Goal: Task Accomplishment & Management: Use online tool/utility

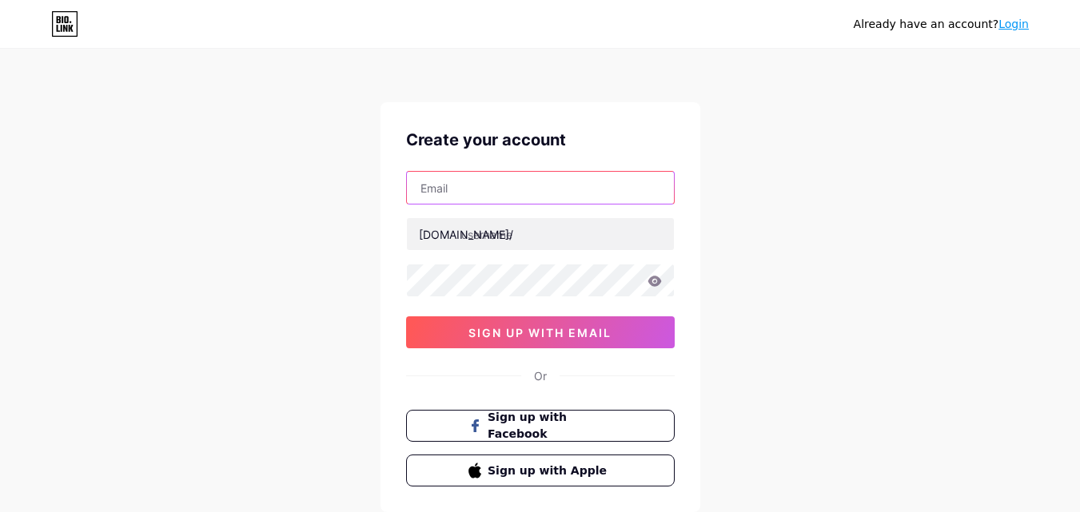
click at [478, 180] on input "text" at bounding box center [540, 188] width 267 height 32
click at [486, 185] on input "text" at bounding box center [540, 188] width 267 height 32
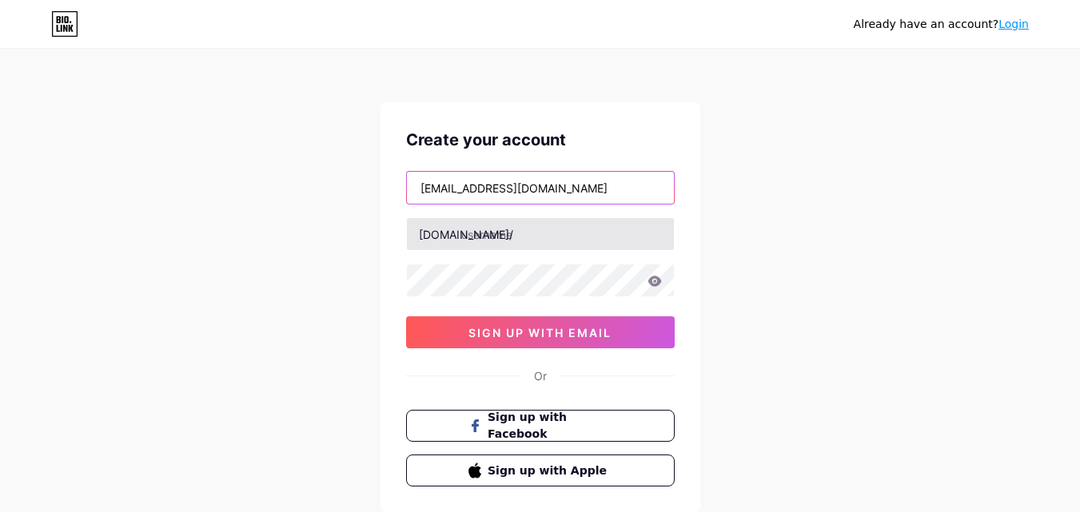
type input "[EMAIL_ADDRESS][DOMAIN_NAME]"
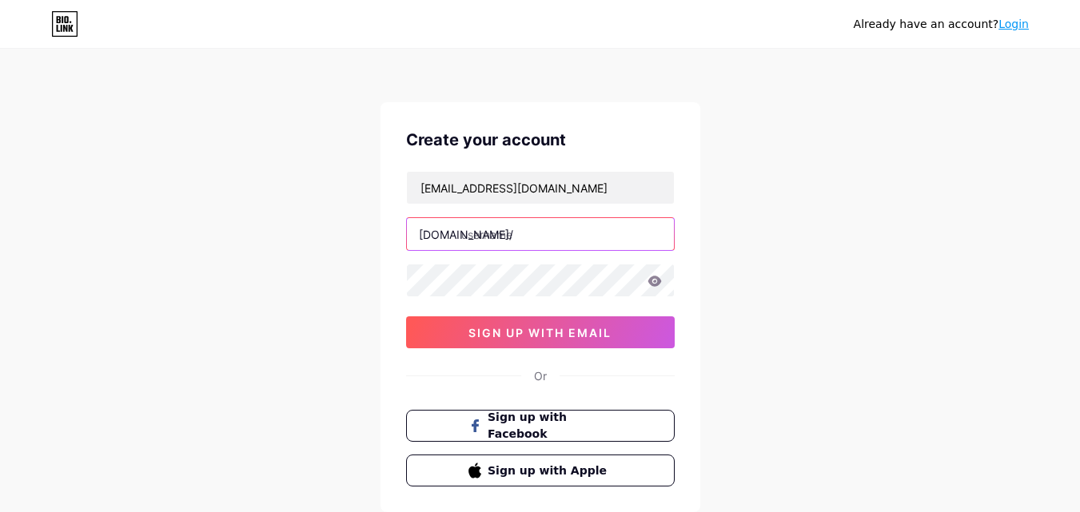
click at [510, 233] on input "text" at bounding box center [540, 234] width 267 height 32
type input "fernandaguedes"
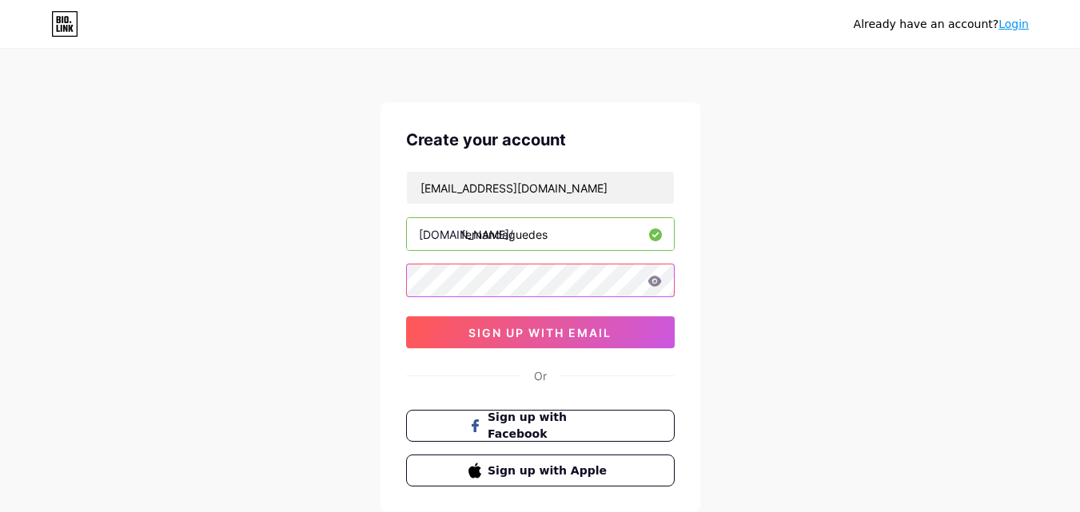
click at [394, 281] on div "Create your account [EMAIL_ADDRESS][DOMAIN_NAME] [DOMAIN_NAME]/ fernandaguedes …" at bounding box center [541, 307] width 320 height 410
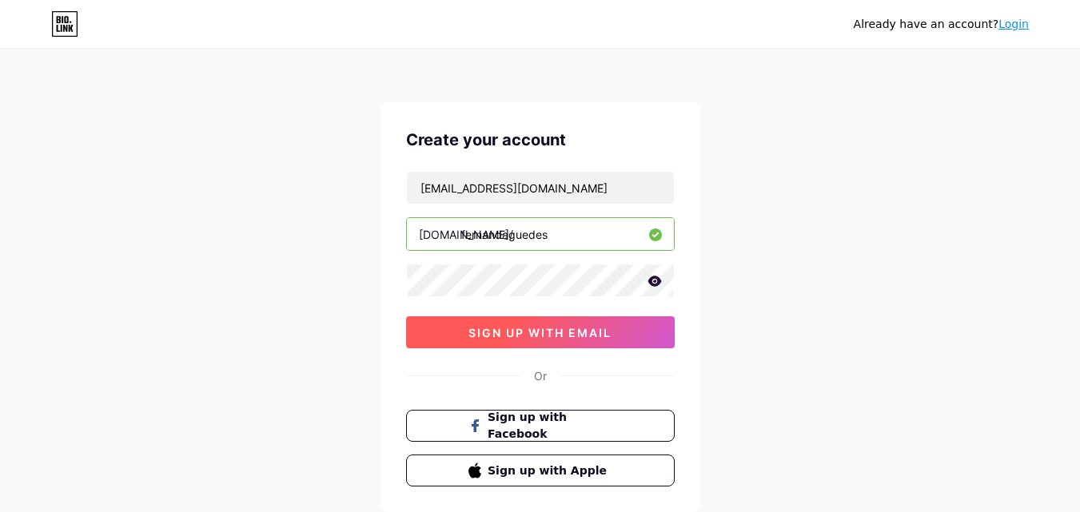
click at [580, 326] on span "sign up with email" at bounding box center [539, 333] width 143 height 14
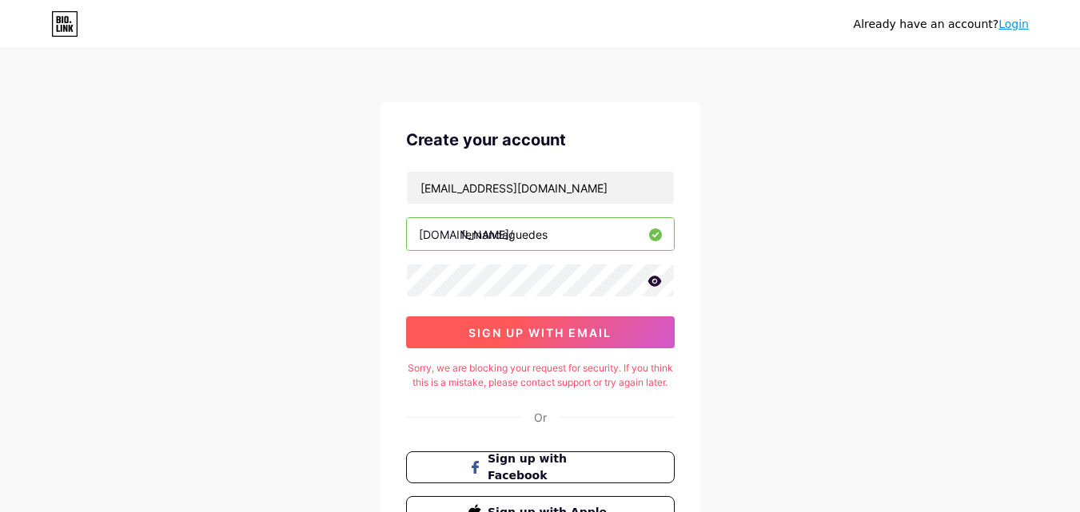
click at [515, 326] on span "sign up with email" at bounding box center [539, 333] width 143 height 14
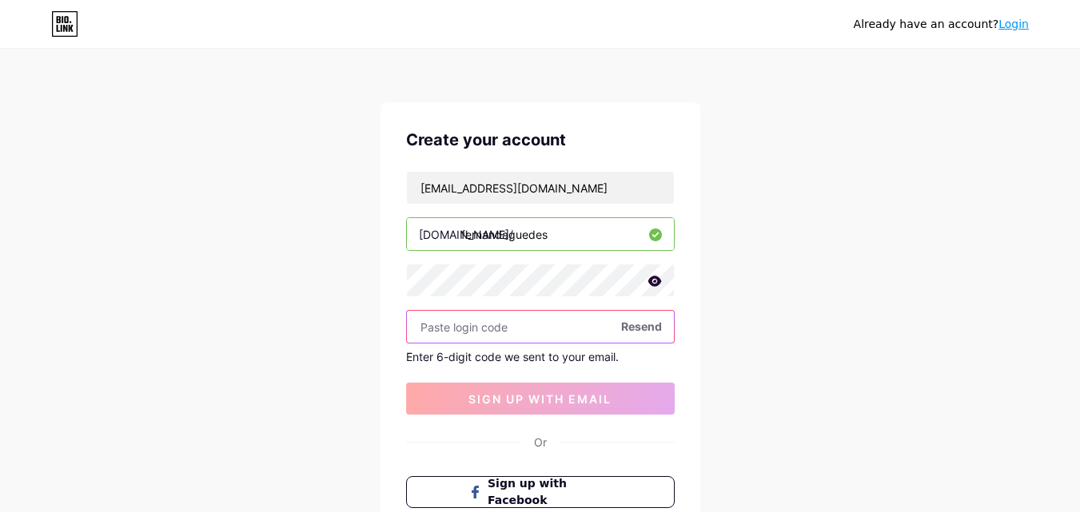
paste input "819363"
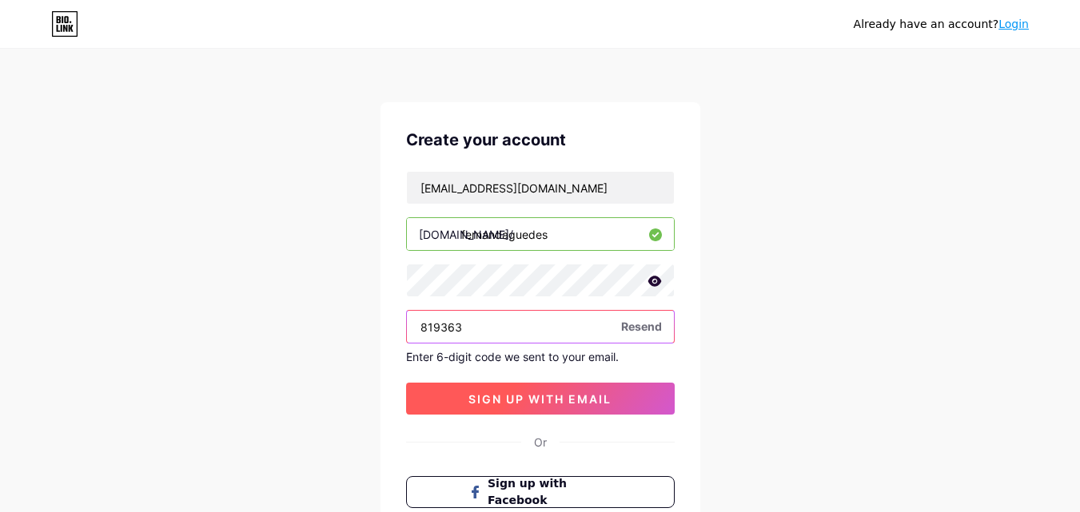
type input "819363"
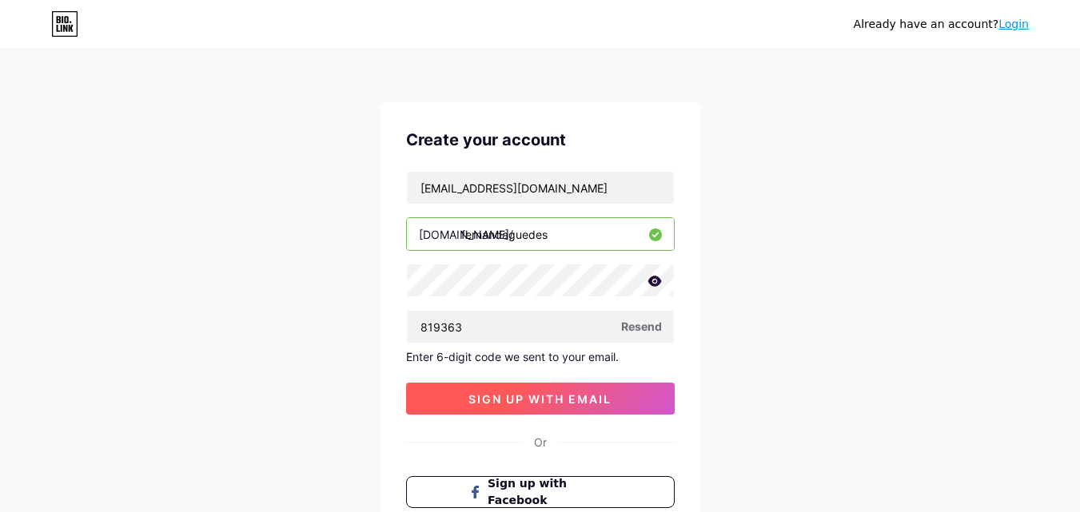
click at [539, 392] on span "sign up with email" at bounding box center [539, 399] width 143 height 14
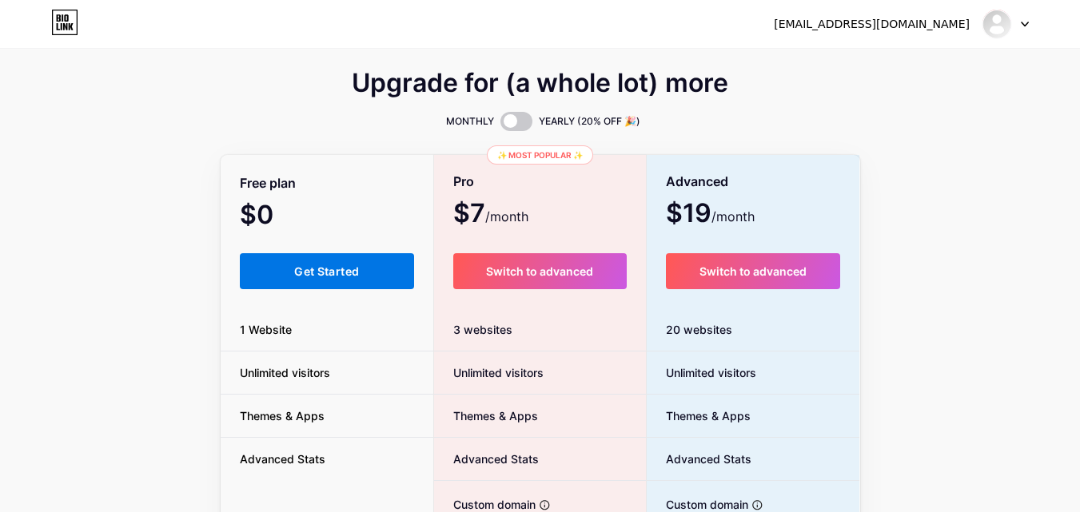
click at [357, 260] on button "Get Started" at bounding box center [327, 271] width 175 height 36
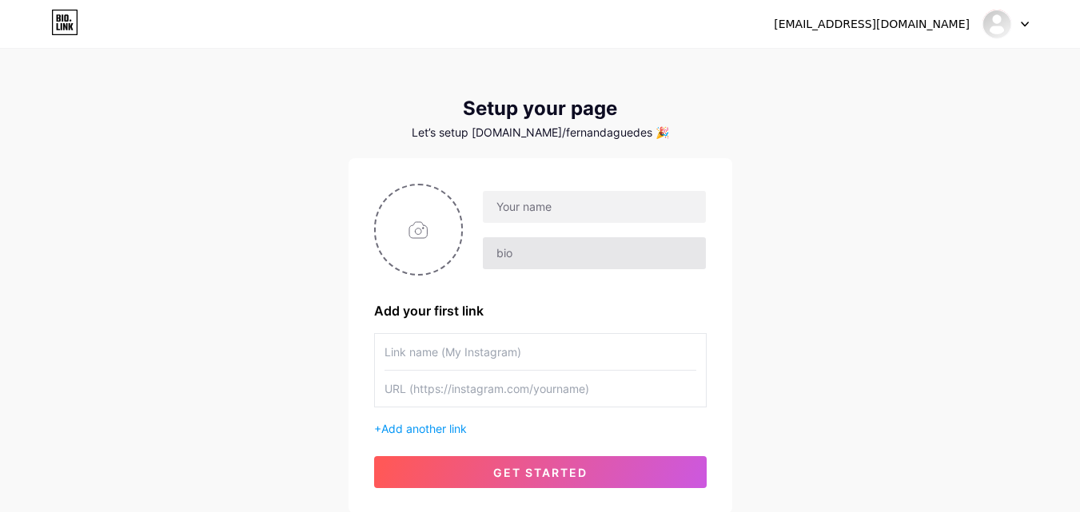
scroll to position [122, 0]
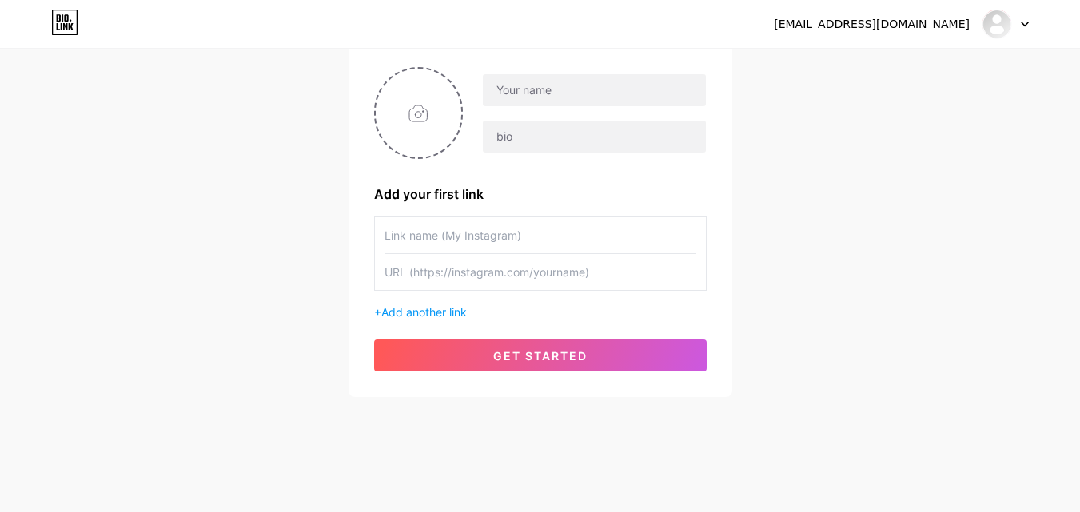
click at [536, 186] on div "Add your first link" at bounding box center [540, 194] width 333 height 19
click at [556, 96] on input "text" at bounding box center [594, 90] width 222 height 32
type input "[PERSON_NAME]"
click at [589, 141] on input "text" at bounding box center [594, 137] width 222 height 32
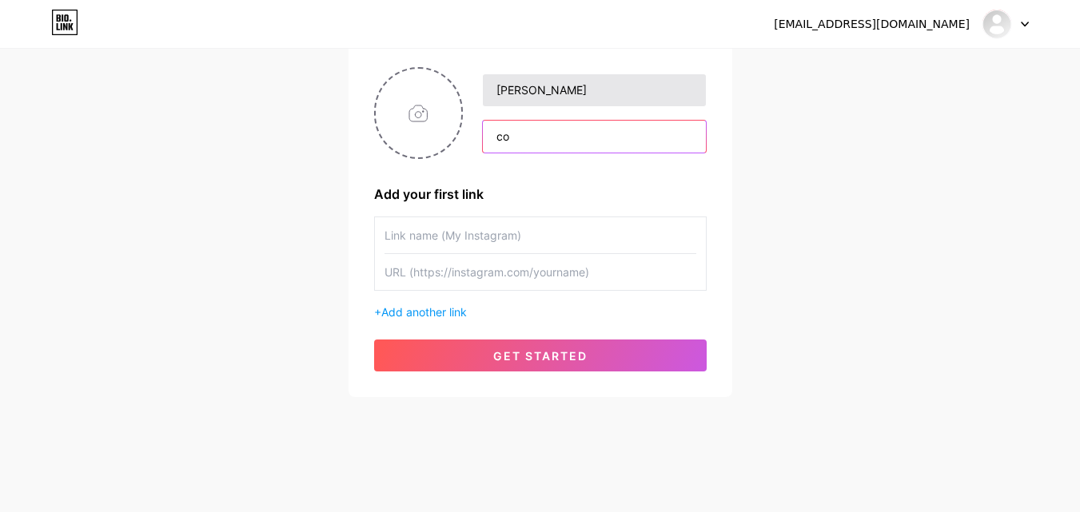
type input "c"
type input "Consultora Imobiliária Internacional"
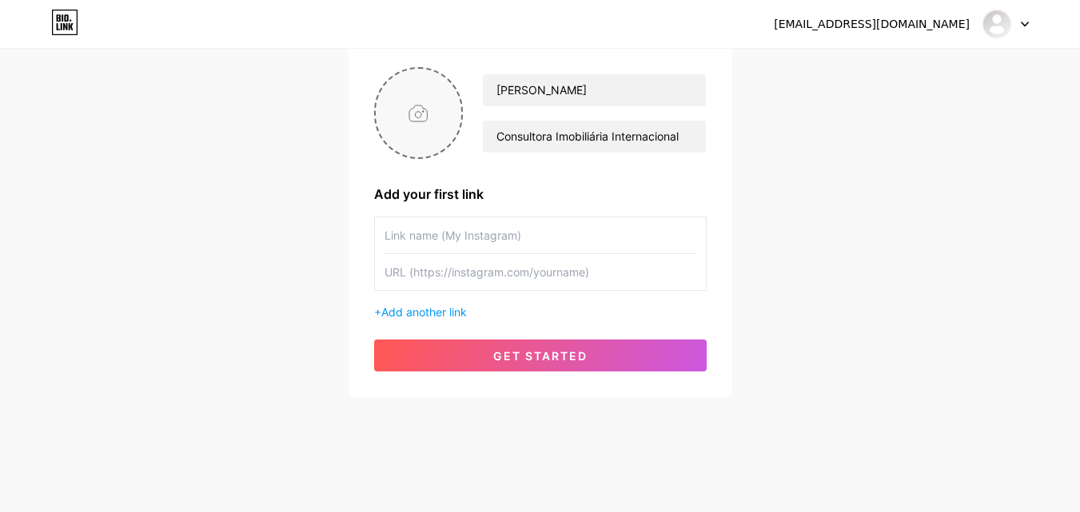
click at [399, 108] on input "file" at bounding box center [419, 113] width 86 height 89
type input "C:\fakepath\[DOMAIN_NAME]__Imagem do WhatsApp de [DATE] à(s) 15.53.29_3ad6a91f.…"
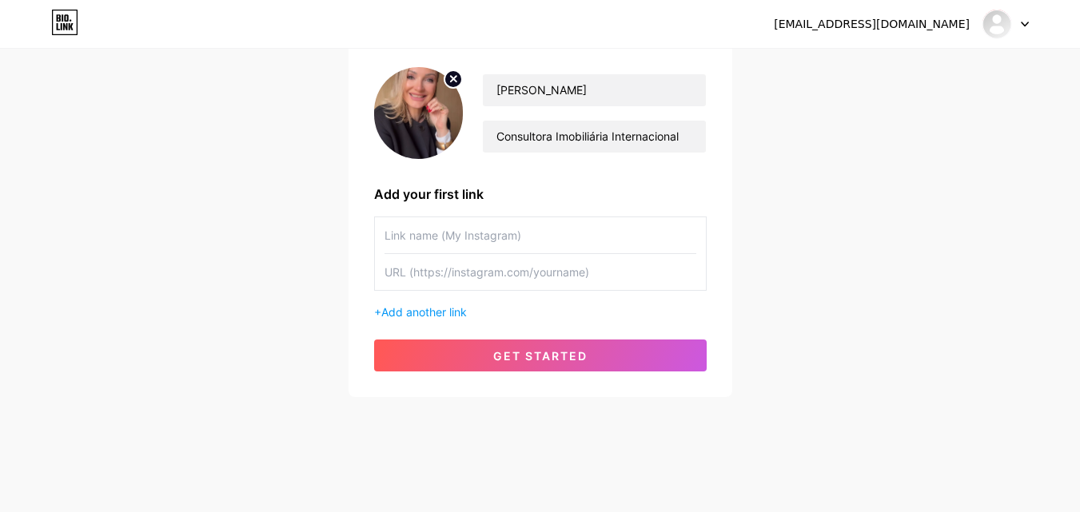
click at [426, 103] on img at bounding box center [419, 113] width 90 height 92
click at [448, 240] on input "text" at bounding box center [540, 235] width 312 height 36
paste input "[PERSON_NAME].cguedes"
type input "[PERSON_NAME].cguedes"
click at [456, 273] on input "text" at bounding box center [540, 272] width 312 height 36
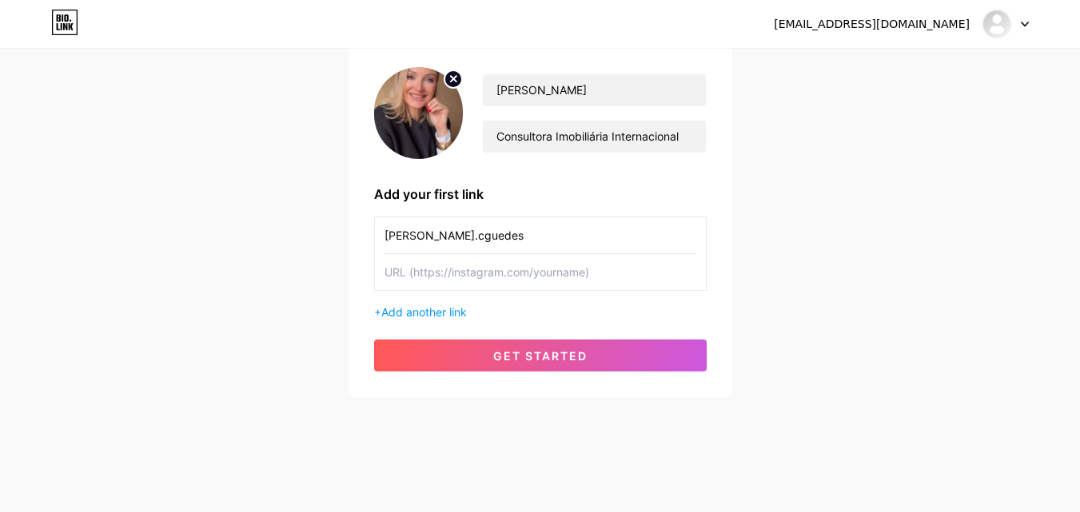
paste input "[URL][DOMAIN_NAME][DOMAIN_NAME]"
type input "[URL][DOMAIN_NAME][DOMAIN_NAME]"
drag, startPoint x: 643, startPoint y: 271, endPoint x: 297, endPoint y: 261, distance: 346.3
click at [297, 261] on div "[EMAIL_ADDRESS][DOMAIN_NAME] Dashboard Logout Setup your page Let’s setup [DOMA…" at bounding box center [540, 163] width 1080 height 570
paste input "[URL][DOMAIN_NAME][DOMAIN_NAME]"
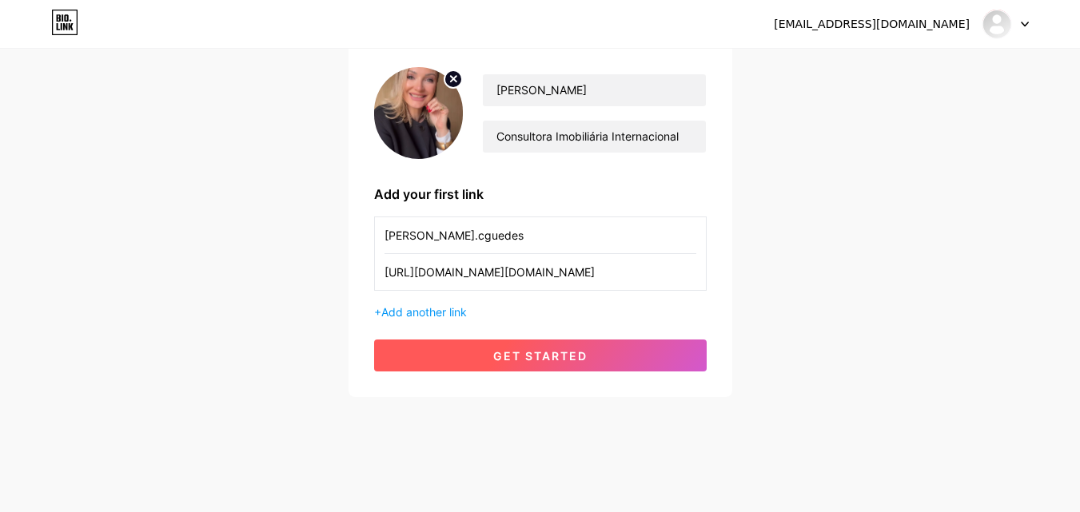
type input "[URL][DOMAIN_NAME][DOMAIN_NAME]"
click at [496, 357] on span "get started" at bounding box center [540, 356] width 94 height 14
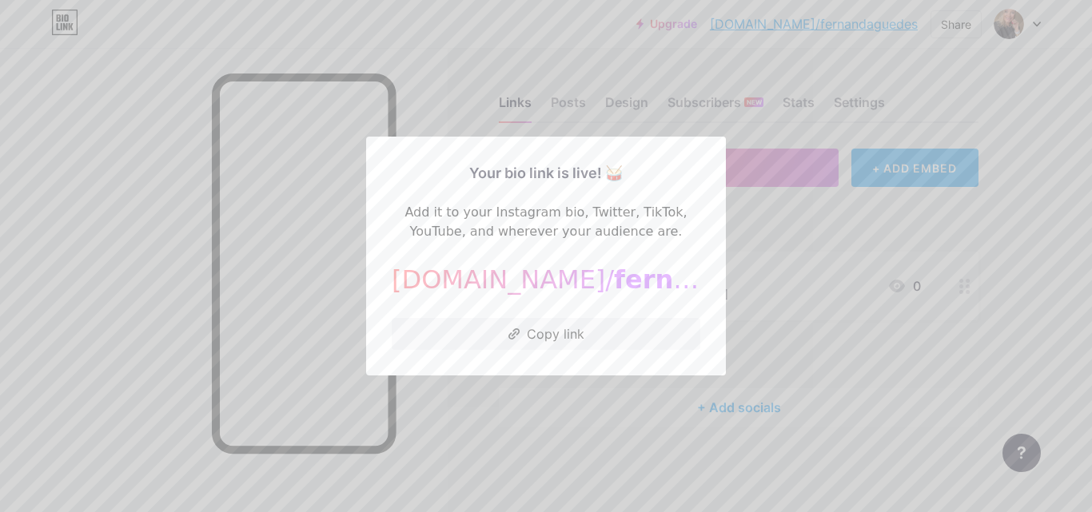
click at [611, 54] on div at bounding box center [546, 256] width 1092 height 512
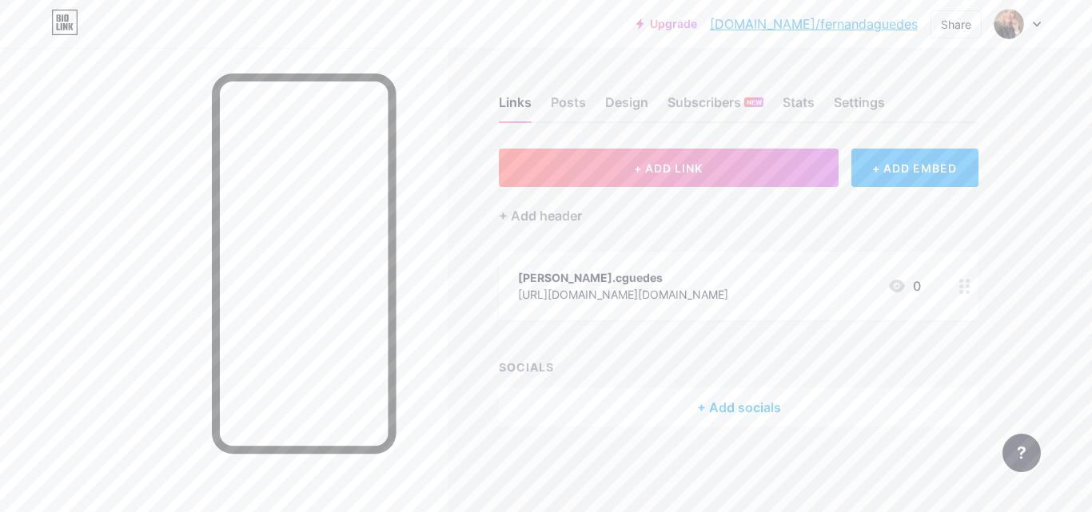
click at [734, 412] on div "+ Add socials" at bounding box center [739, 407] width 480 height 38
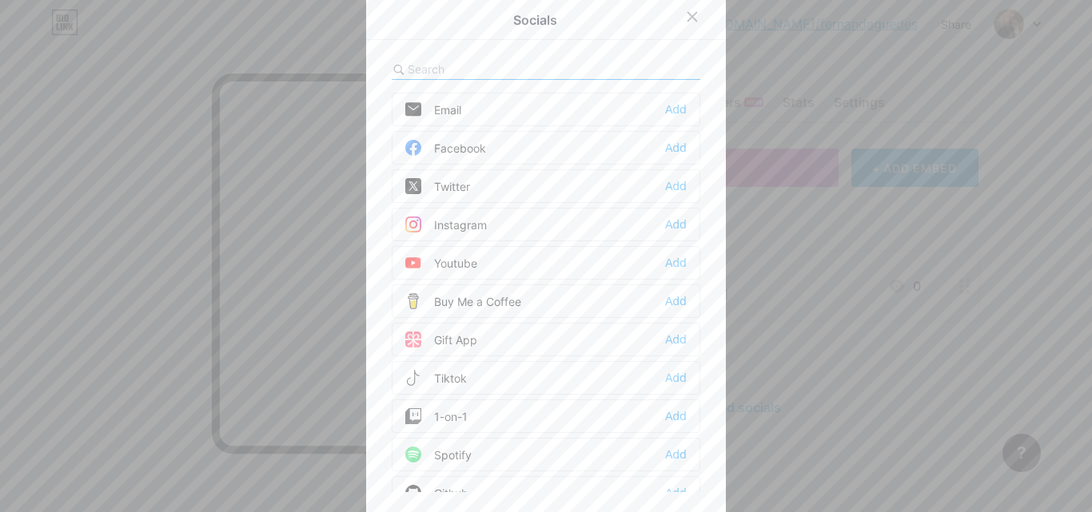
click at [442, 259] on div "Youtube" at bounding box center [441, 263] width 72 height 16
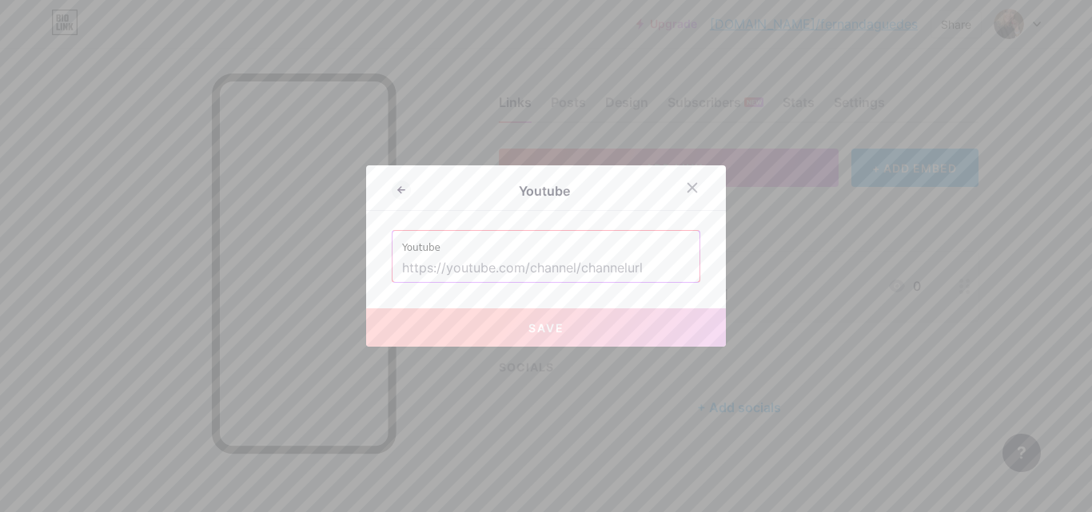
click at [446, 265] on input "text" at bounding box center [546, 268] width 288 height 27
paste input "[URL][DOMAIN_NAME][DOMAIN_NAME]"
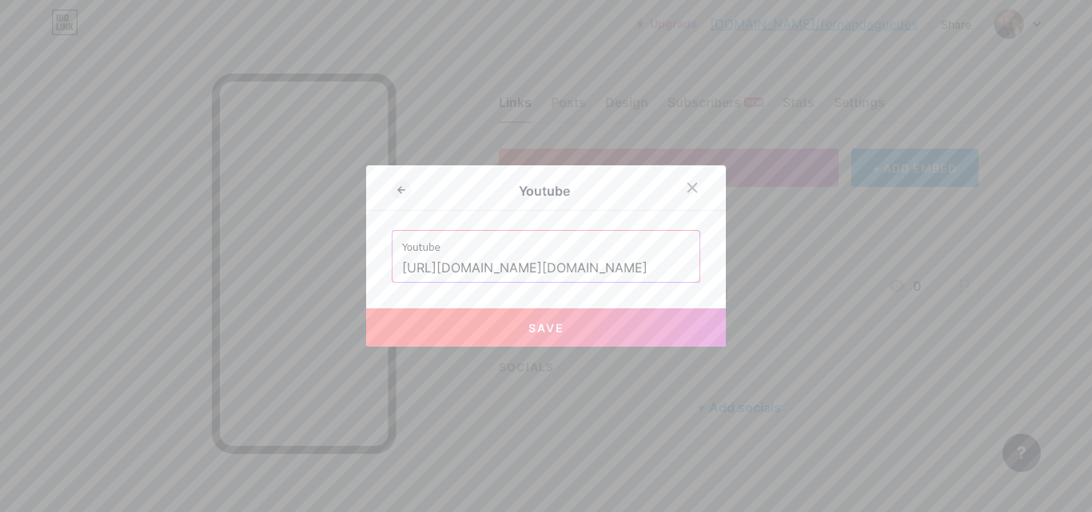
type input "[URL][DOMAIN_NAME][DOMAIN_NAME]"
click at [565, 321] on button "Save" at bounding box center [546, 328] width 360 height 38
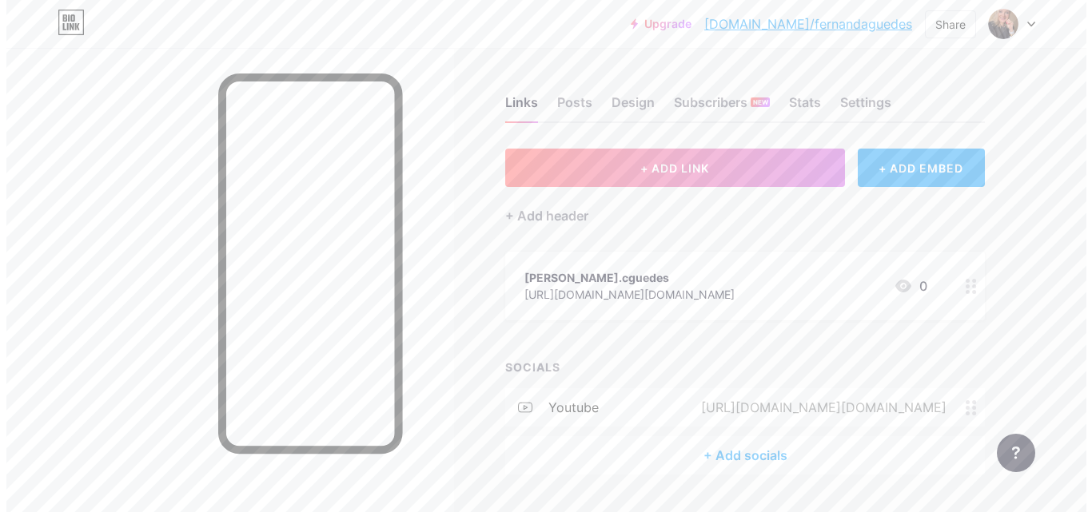
scroll to position [42, 0]
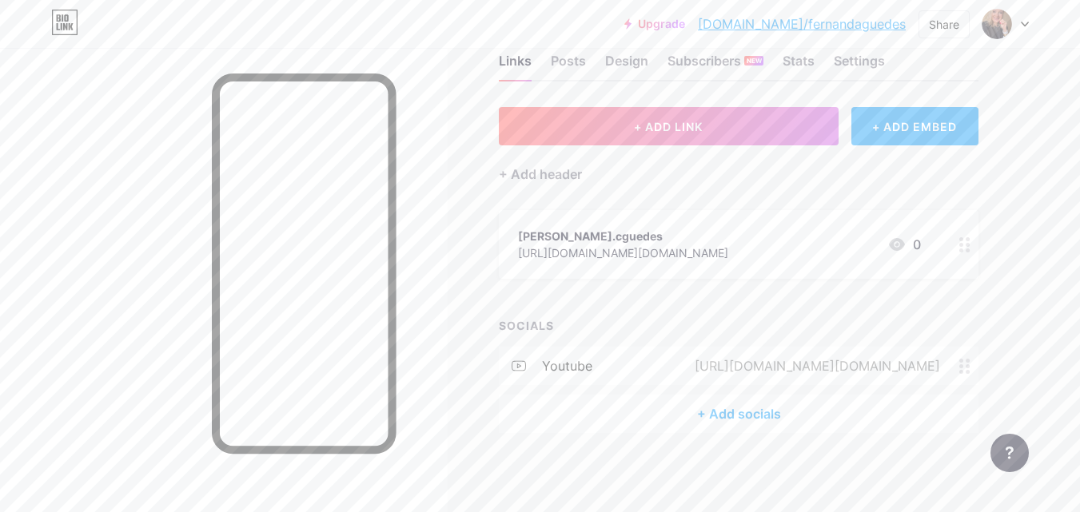
click at [726, 414] on div "+ Add socials" at bounding box center [739, 414] width 480 height 38
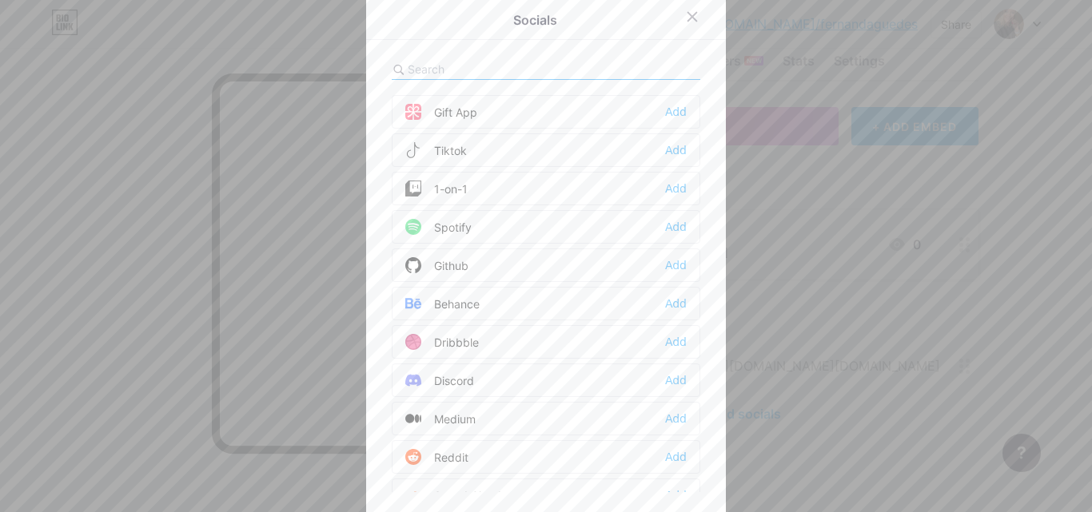
scroll to position [0, 0]
click at [475, 221] on div "Instagram" at bounding box center [446, 225] width 82 height 16
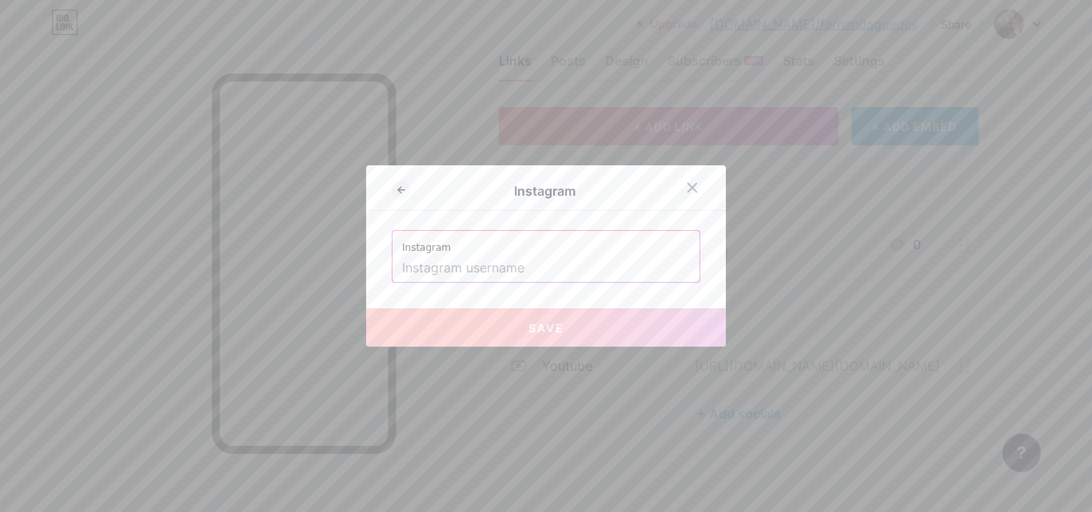
click at [504, 276] on input "text" at bounding box center [546, 268] width 288 height 27
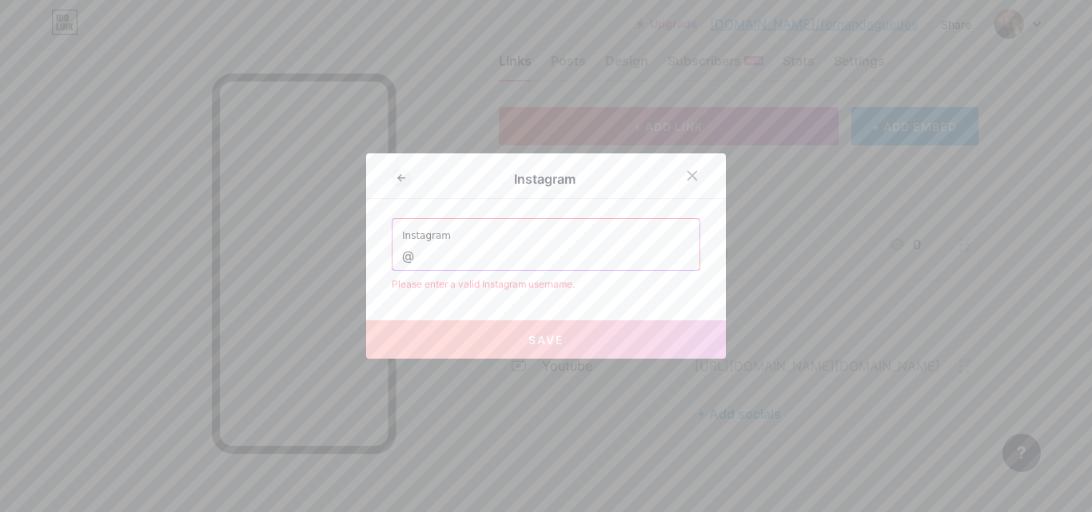
paste input "[PERSON_NAME].cguedes/"
click at [584, 332] on button "Save" at bounding box center [546, 340] width 360 height 38
click at [407, 254] on input "@[PERSON_NAME].cguedes" at bounding box center [546, 256] width 288 height 27
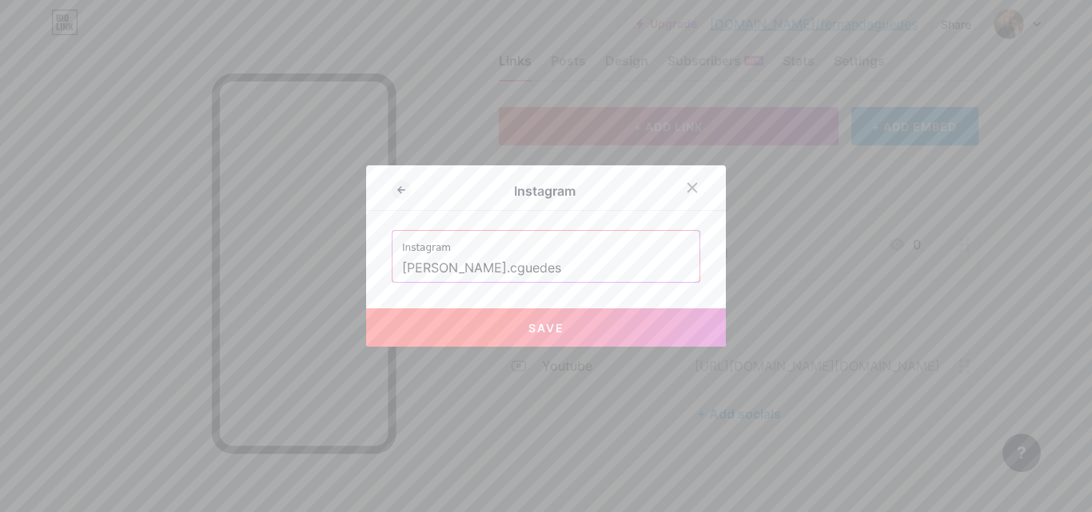
click at [423, 331] on button "Save" at bounding box center [546, 328] width 360 height 38
type input "[URL][DOMAIN_NAME][DOMAIN_NAME]"
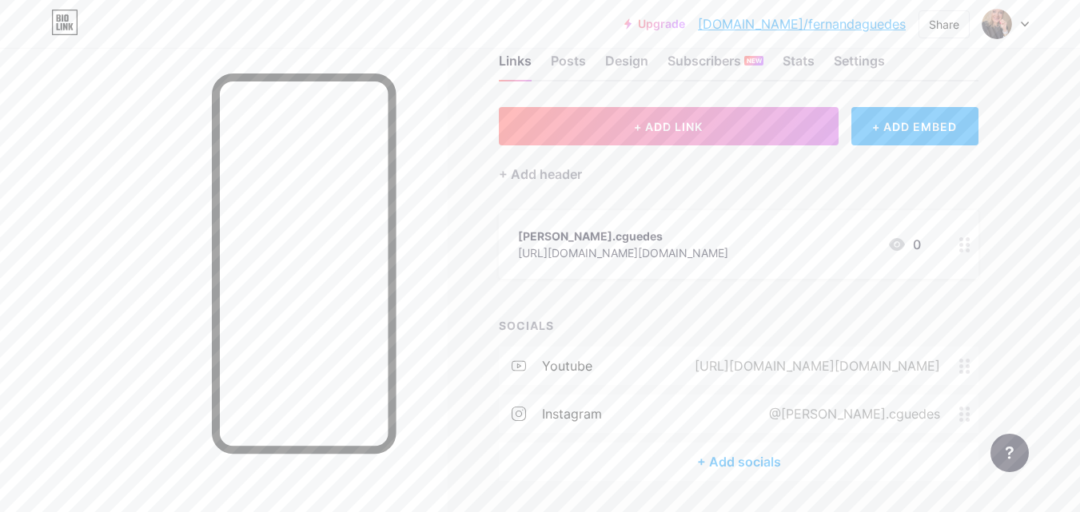
click at [774, 256] on div "[PERSON_NAME].cguedes [URL][DOMAIN_NAME][DOMAIN_NAME] 0" at bounding box center [719, 244] width 403 height 37
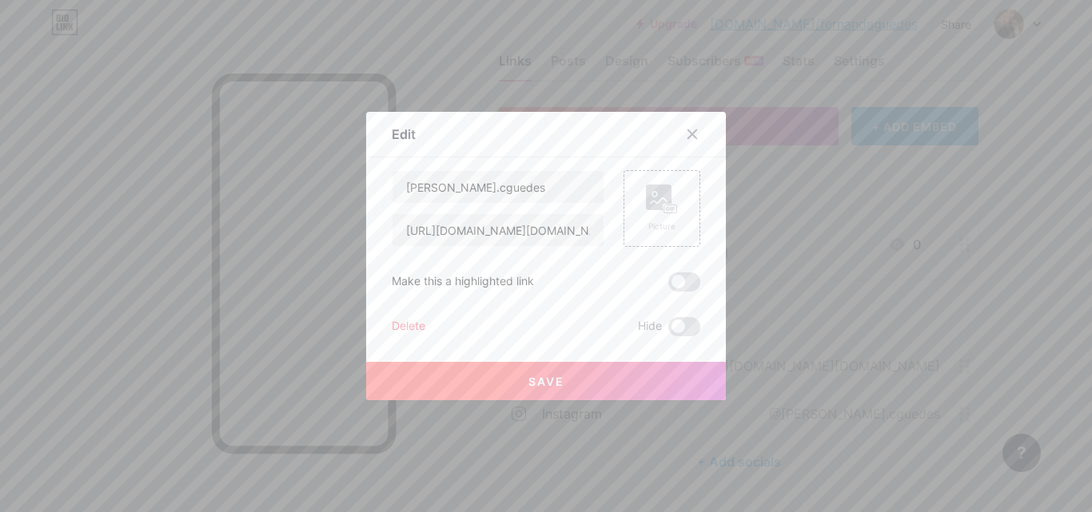
click at [771, 237] on div at bounding box center [546, 256] width 1092 height 512
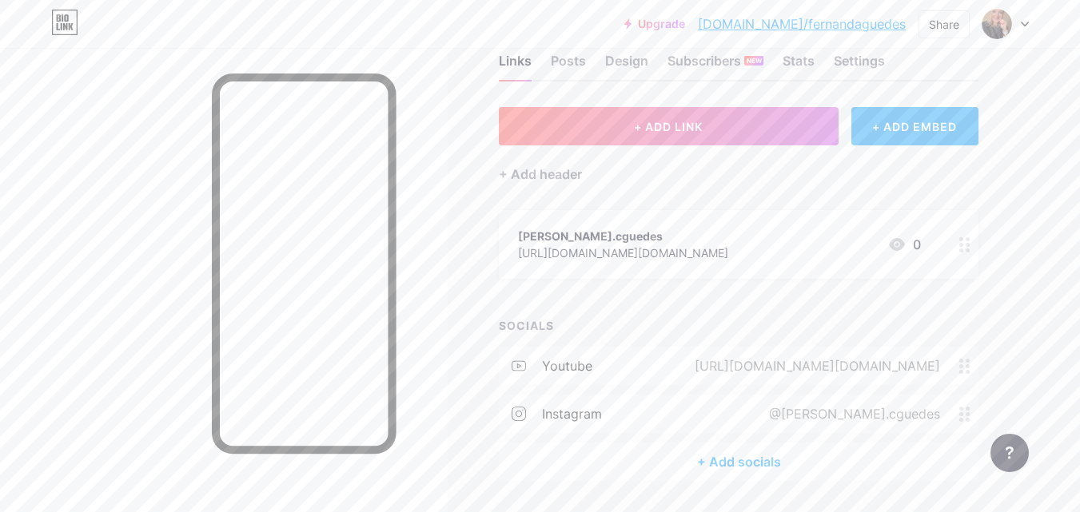
click at [621, 242] on div "[PERSON_NAME].cguedes" at bounding box center [623, 236] width 210 height 17
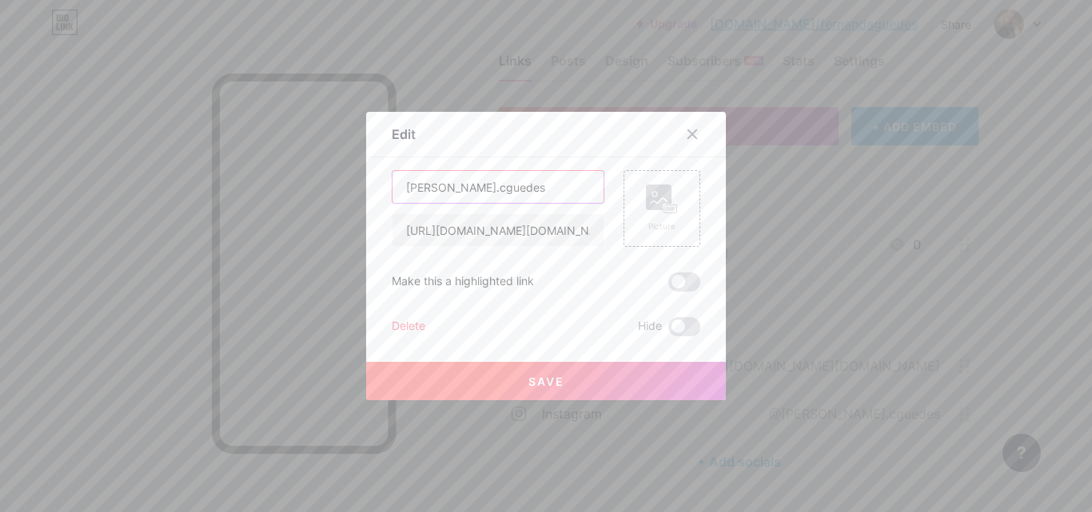
drag, startPoint x: 508, startPoint y: 191, endPoint x: 341, endPoint y: 194, distance: 167.1
click at [346, 197] on div "Edit Content YouTube Play YouTube video without leaving your page. ADD Vimeo Pl…" at bounding box center [546, 256] width 1092 height 512
type input "Curso - Inglês para Consultore imbiliários"
click at [671, 289] on span at bounding box center [684, 282] width 32 height 19
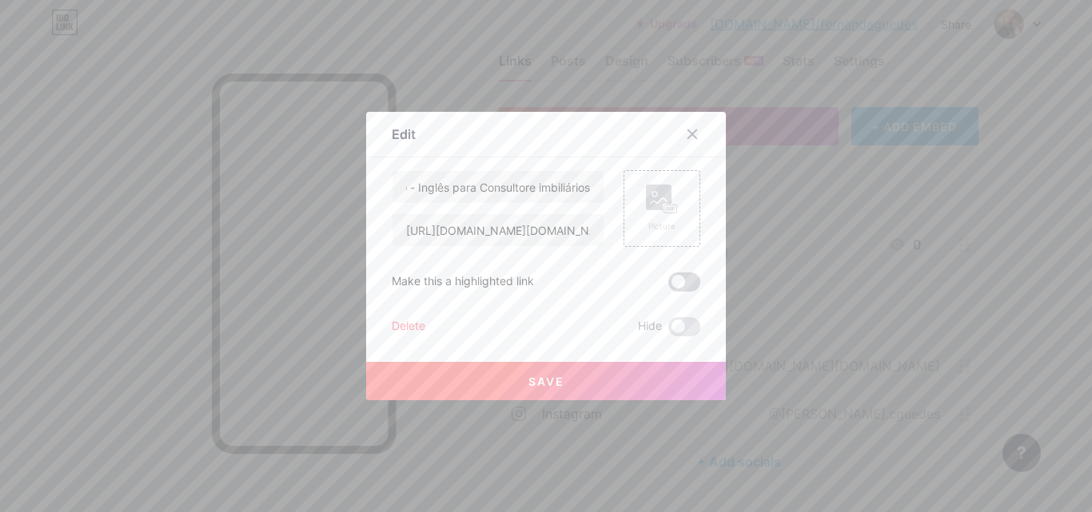
click at [668, 286] on input "checkbox" at bounding box center [668, 286] width 0 height 0
click at [566, 384] on button "Save" at bounding box center [546, 381] width 360 height 38
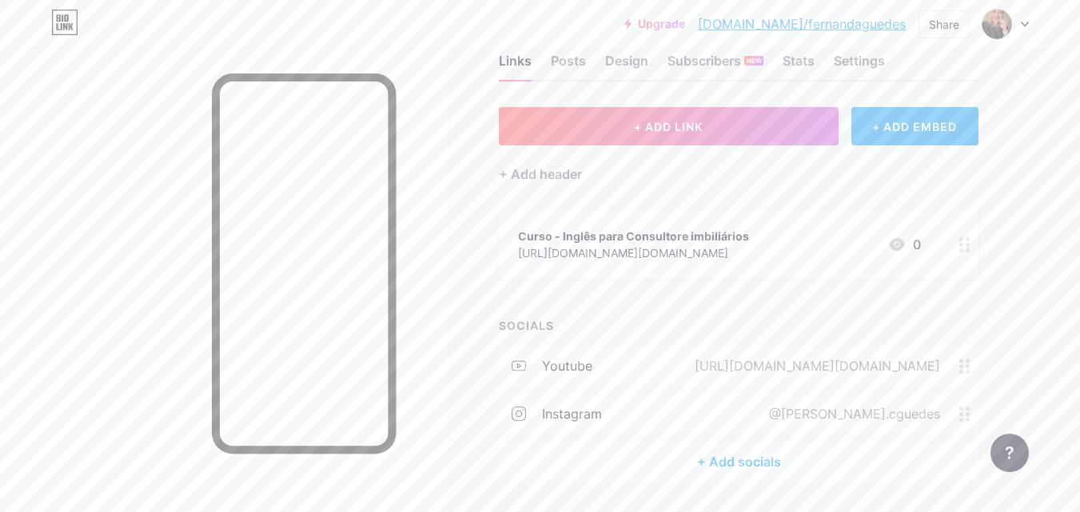
click at [573, 255] on div "[URL][DOMAIN_NAME][DOMAIN_NAME]" at bounding box center [633, 253] width 231 height 17
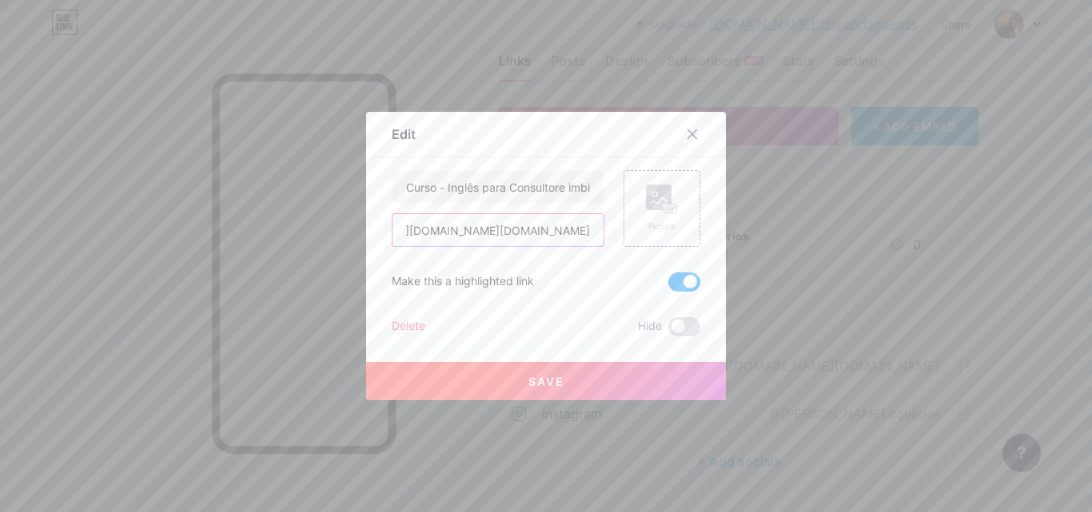
drag, startPoint x: 464, startPoint y: 229, endPoint x: 751, endPoint y: 236, distance: 286.2
click at [751, 236] on div "Edit Content YouTube Play YouTube video without leaving your page. ADD Vimeo Pl…" at bounding box center [546, 256] width 1092 height 512
paste input "[DOMAIN_NAME]/ingles-para-consultores-imobiliarios-internacionalize-suas-vendas…"
type input "[URL][DOMAIN_NAME]"
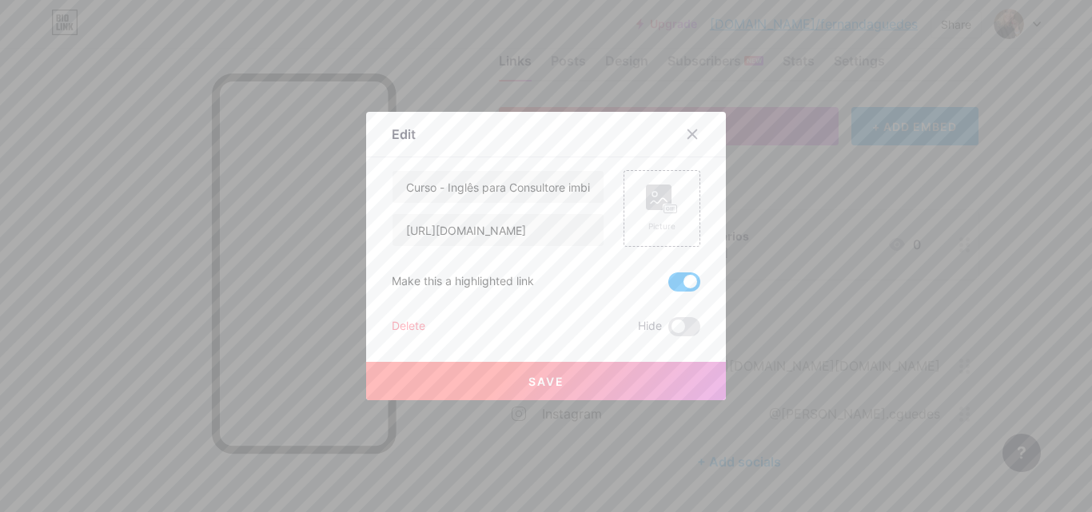
scroll to position [0, 0]
click at [532, 384] on span "Save" at bounding box center [546, 382] width 36 height 14
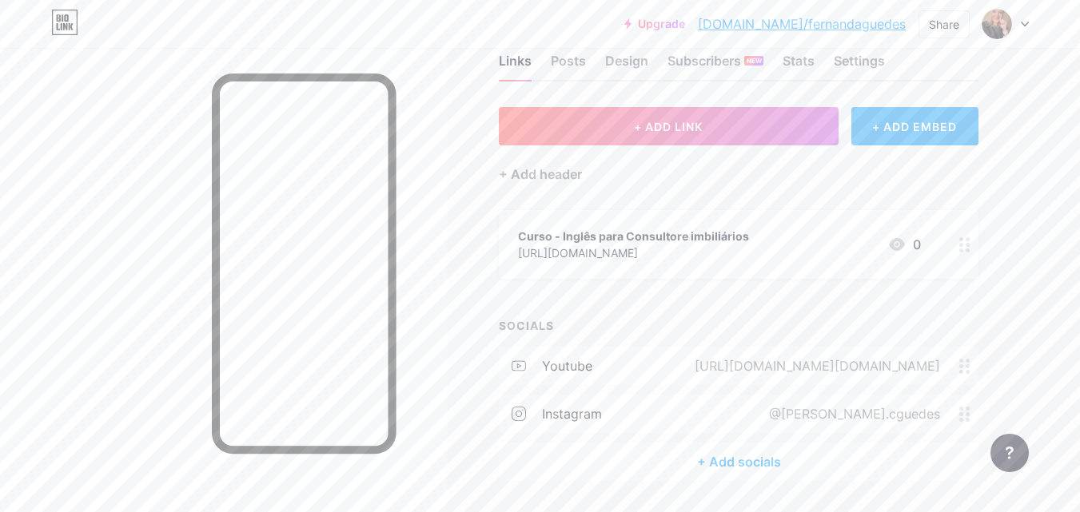
click at [646, 230] on div "Curso - Inglês para Consultore imbiliários" at bounding box center [633, 236] width 231 height 17
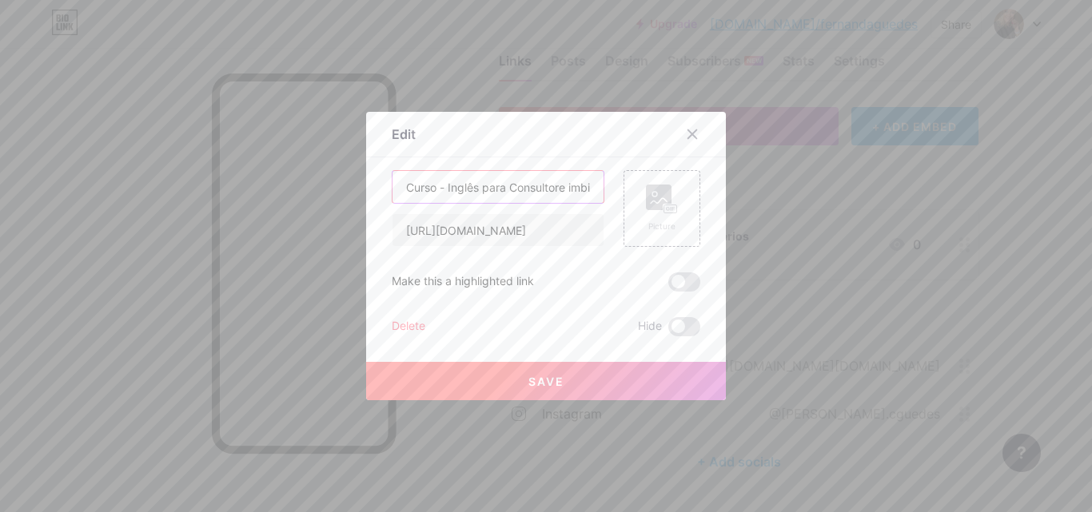
click at [575, 183] on input "Curso - Inglês para Consultore imbiliários" at bounding box center [497, 187] width 211 height 32
type input "Curso - Inglês para Consultore imobiliários"
click at [543, 379] on span "Save" at bounding box center [546, 382] width 36 height 14
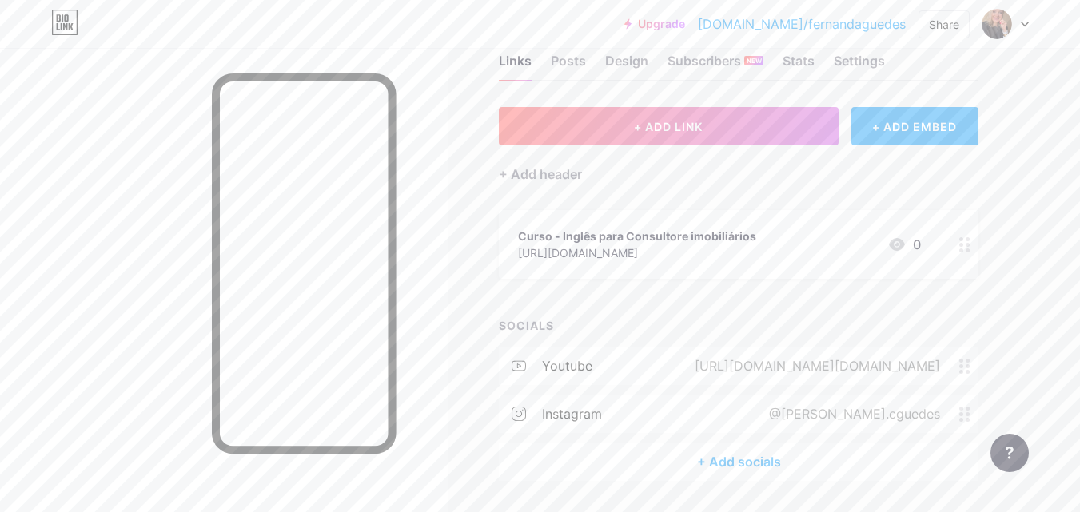
click at [703, 238] on div "Curso - Inglês para Consultore imobiliários" at bounding box center [637, 236] width 238 height 17
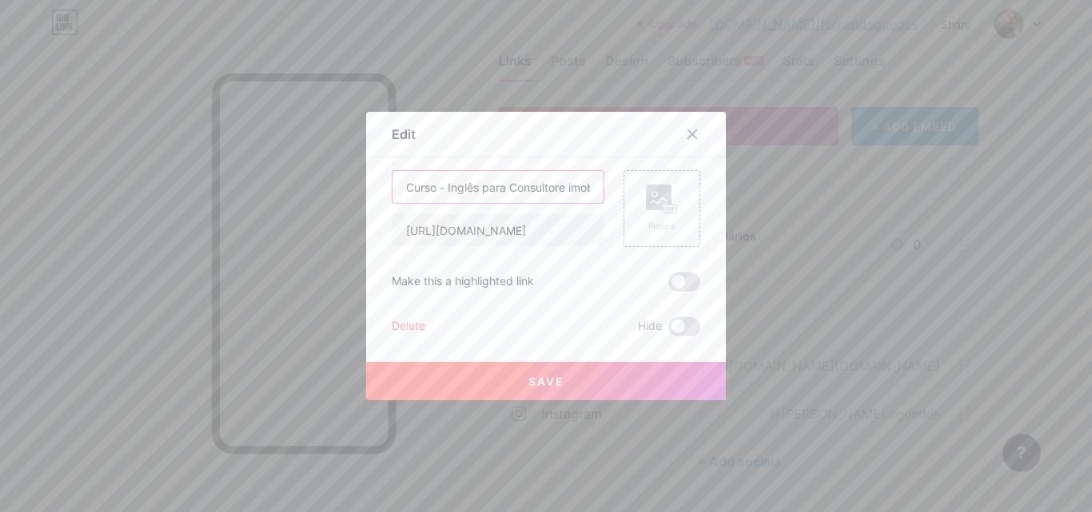
click at [559, 193] on input "Curso - Inglês para Consultore imobiliários" at bounding box center [497, 187] width 211 height 32
type input "Curso - Inglês para Consultores imobiliários"
click at [562, 372] on button "Save" at bounding box center [546, 381] width 360 height 38
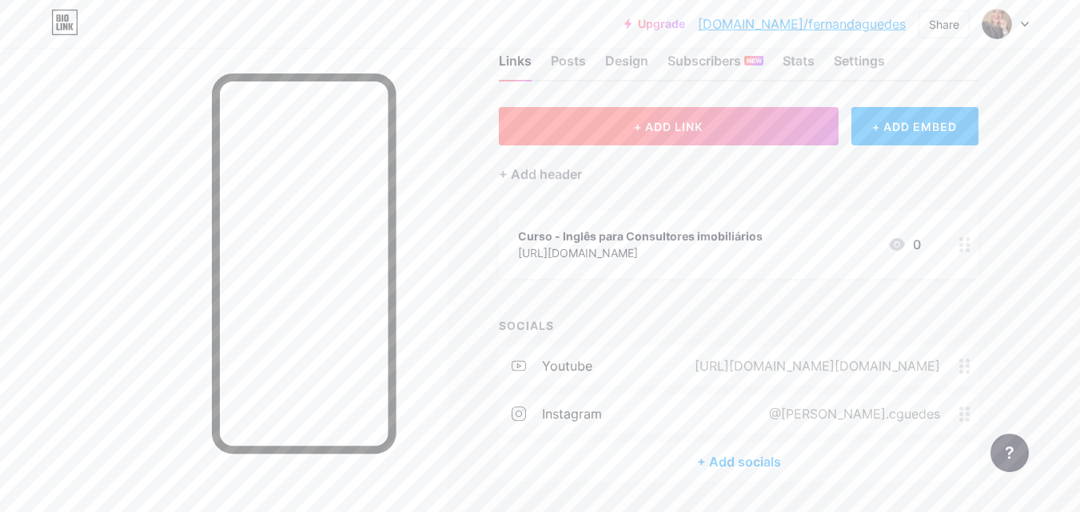
click at [731, 120] on button "+ ADD LINK" at bounding box center [669, 126] width 340 height 38
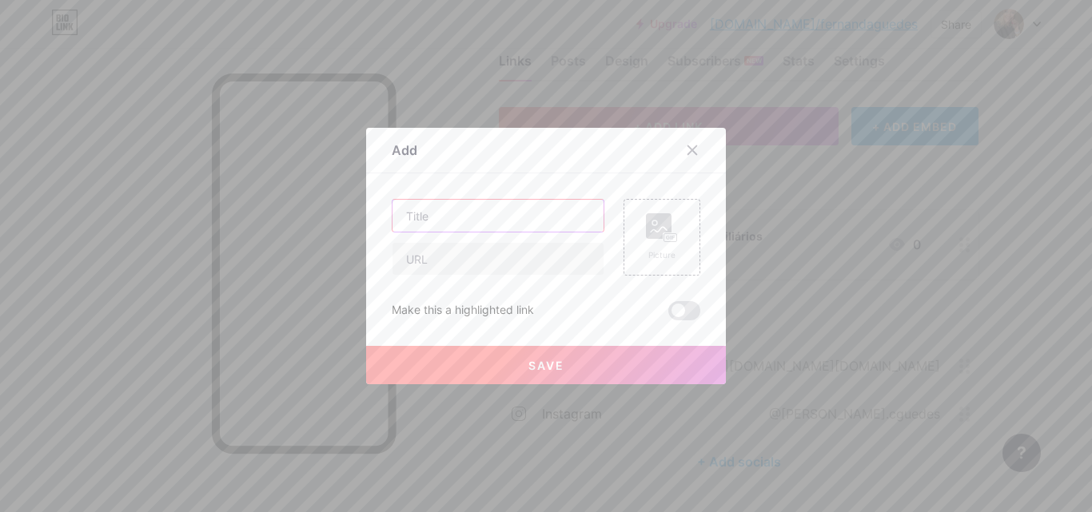
click at [426, 222] on input "text" at bounding box center [497, 216] width 211 height 32
drag, startPoint x: 474, startPoint y: 211, endPoint x: 305, endPoint y: 223, distance: 169.9
click at [305, 223] on div "Add Content YouTube Play YouTube video without leaving your page. ADD Vimeo Pla…" at bounding box center [546, 256] width 1092 height 512
click at [459, 213] on input "E-book - INglês para Consultores imobliários" at bounding box center [497, 216] width 211 height 32
click at [436, 213] on input "E-book - Inglês para Consultores imobliários" at bounding box center [497, 216] width 211 height 32
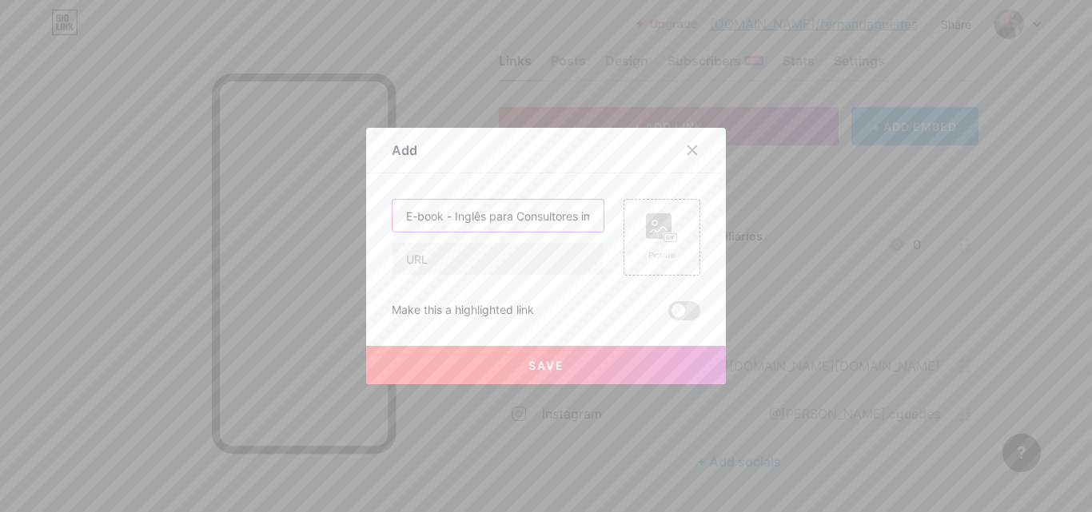
click at [401, 216] on input "E-book - Inglês para Consultores imobliários" at bounding box center [497, 216] width 211 height 32
drag, startPoint x: 552, startPoint y: 226, endPoint x: 576, endPoint y: 186, distance: 46.6
click at [735, 191] on div "Add Content YouTube Play YouTube video without leaving your page. ADD Vimeo Pla…" at bounding box center [546, 256] width 1092 height 512
click at [560, 209] on input "Baixe aqui: E-book Gratuito - Inglês para Consultores imobliários" at bounding box center [497, 216] width 211 height 32
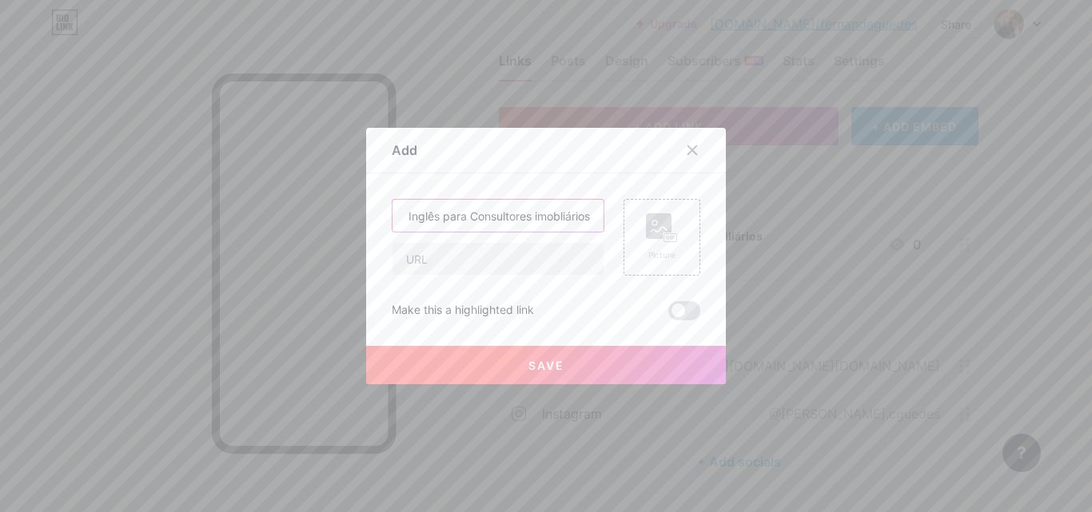
click at [588, 217] on input "Baixe aqui: E-book Gratuito - Inglês para Consultores imobliários" at bounding box center [497, 216] width 211 height 32
type input "Baixe aqui: E-book Gratuito - Inglês para Consultores imobliários na prática"
click at [449, 258] on input "text" at bounding box center [497, 259] width 211 height 32
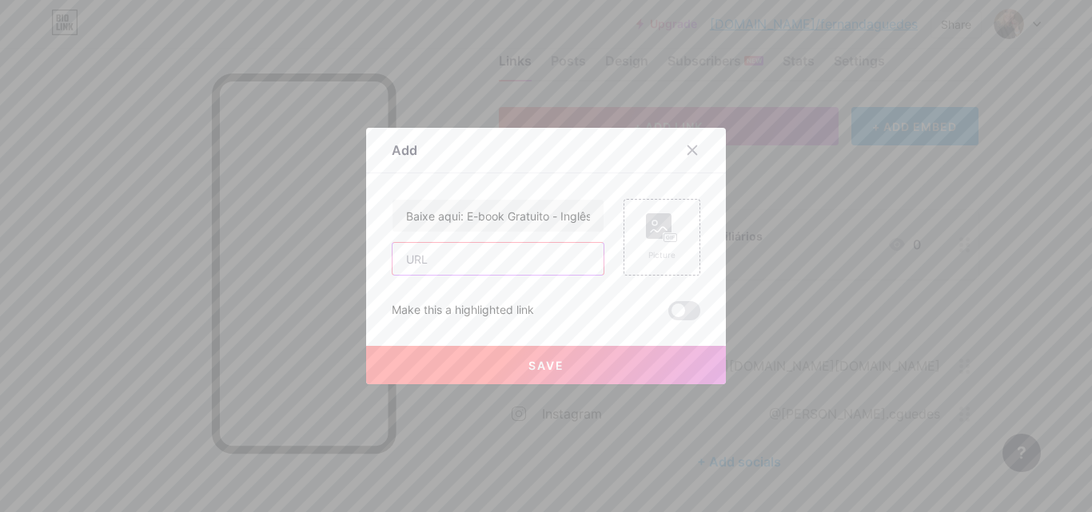
paste input "[URL][DOMAIN_NAME]"
type input "[URL][DOMAIN_NAME]"
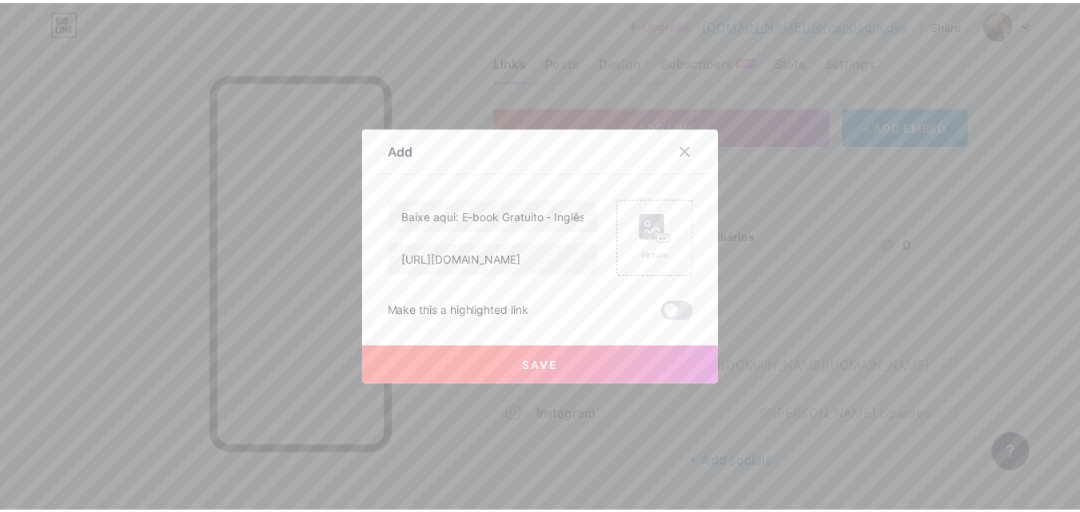
scroll to position [0, 0]
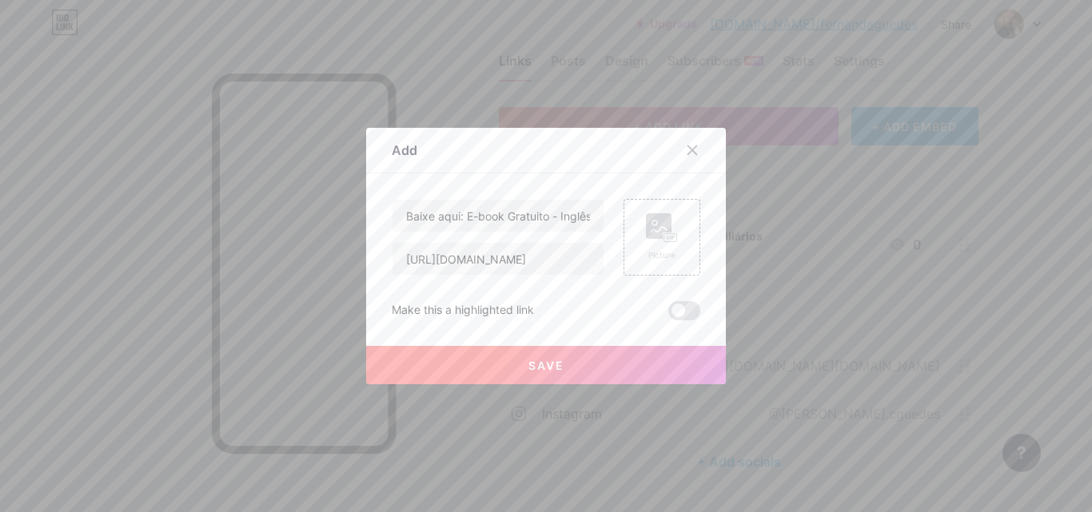
click at [553, 364] on span "Save" at bounding box center [546, 366] width 36 height 14
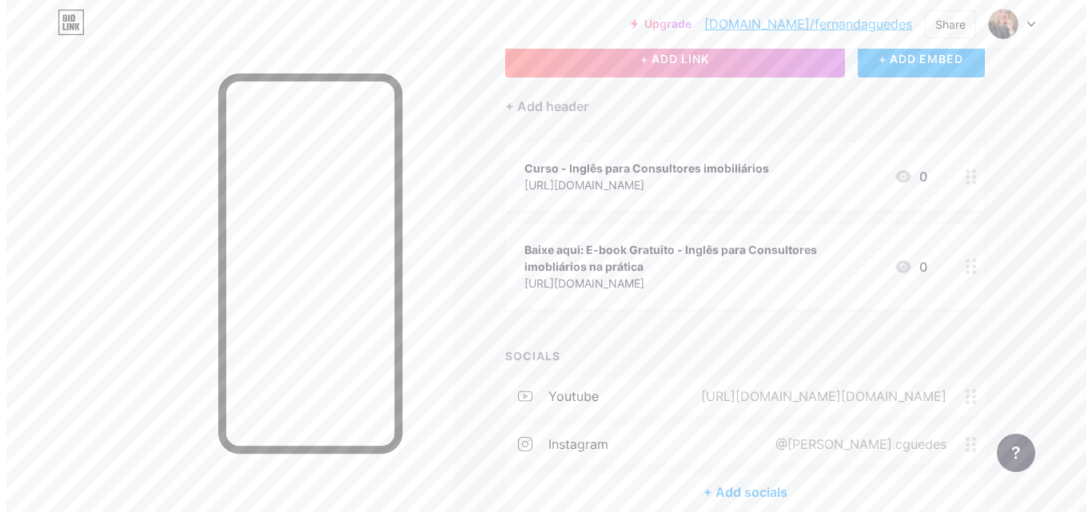
scroll to position [188, 0]
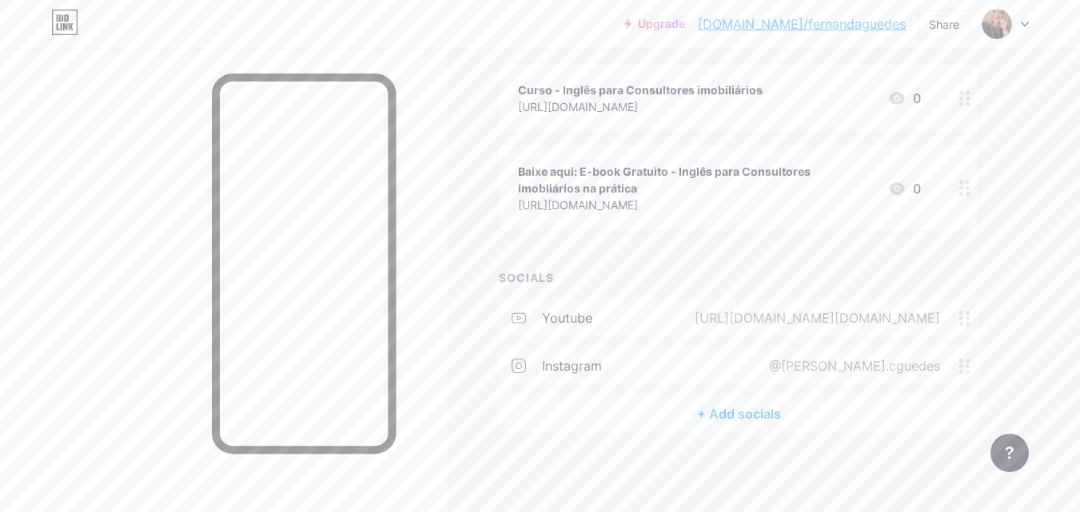
click at [753, 412] on div "+ Add socials" at bounding box center [739, 414] width 480 height 38
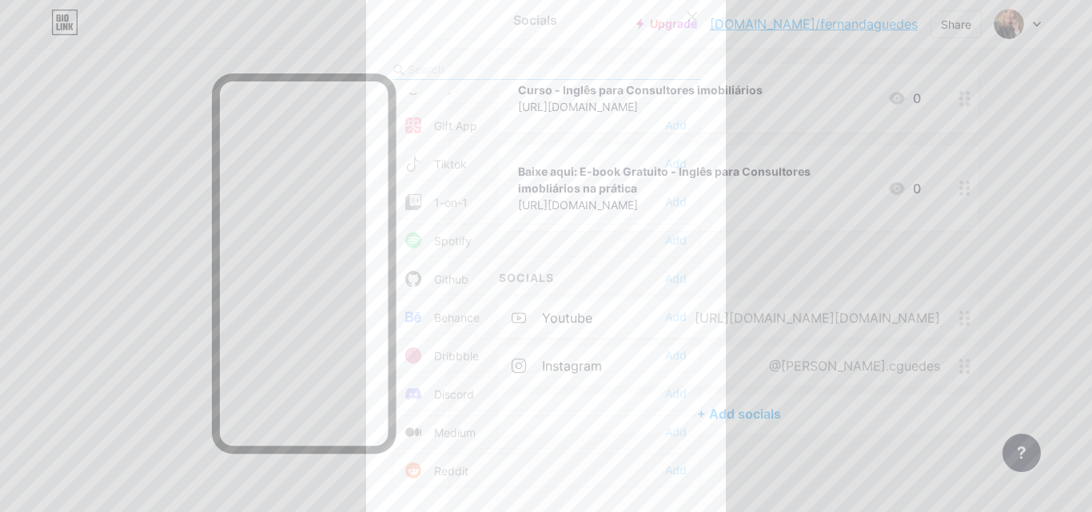
scroll to position [400, 0]
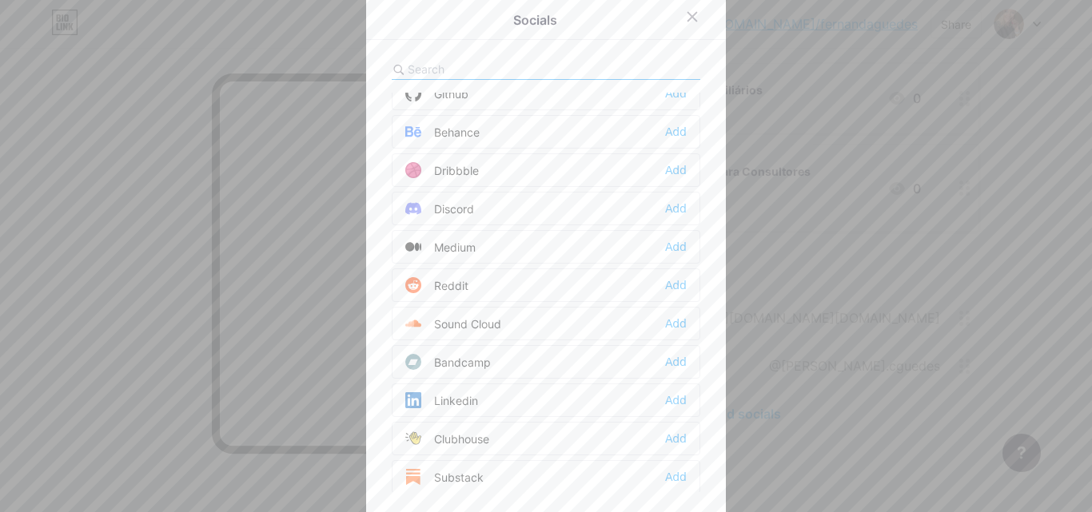
click at [459, 397] on div "Linkedin" at bounding box center [441, 400] width 73 height 16
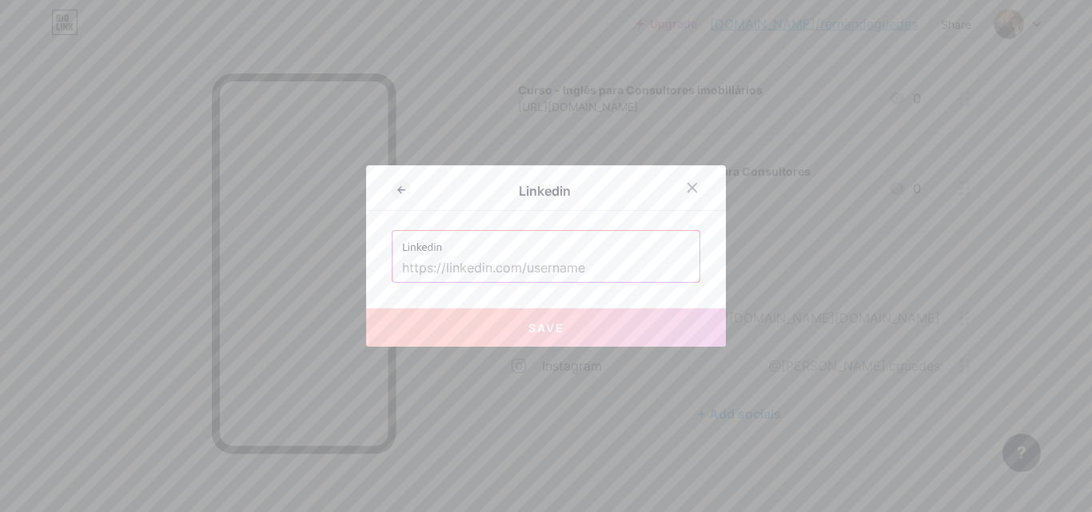
click at [477, 271] on input "text" at bounding box center [546, 268] width 288 height 27
paste input "[URL][DOMAIN_NAME]"
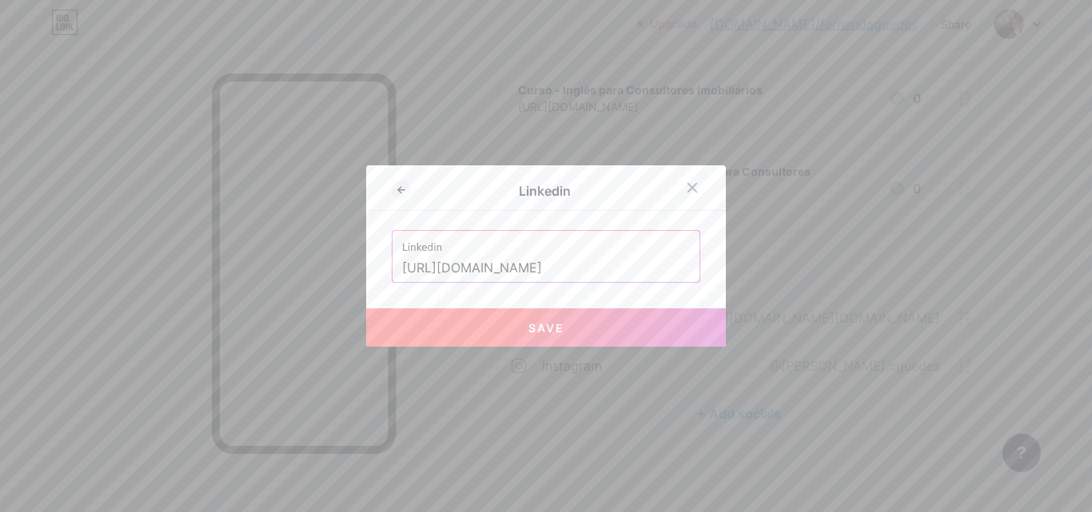
scroll to position [0, 536]
type input "[URL][DOMAIN_NAME]"
click at [465, 333] on button "Save" at bounding box center [546, 328] width 360 height 38
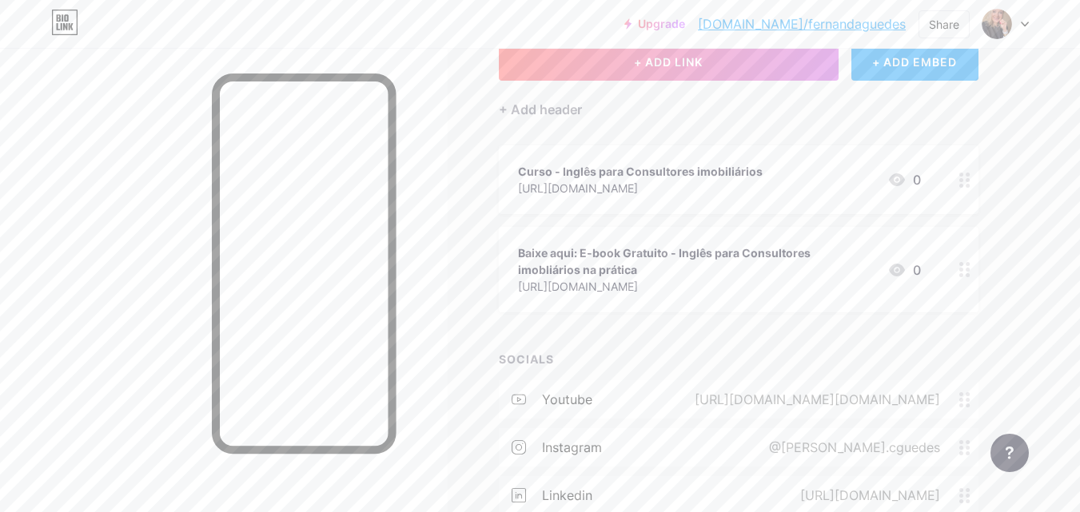
scroll to position [0, 0]
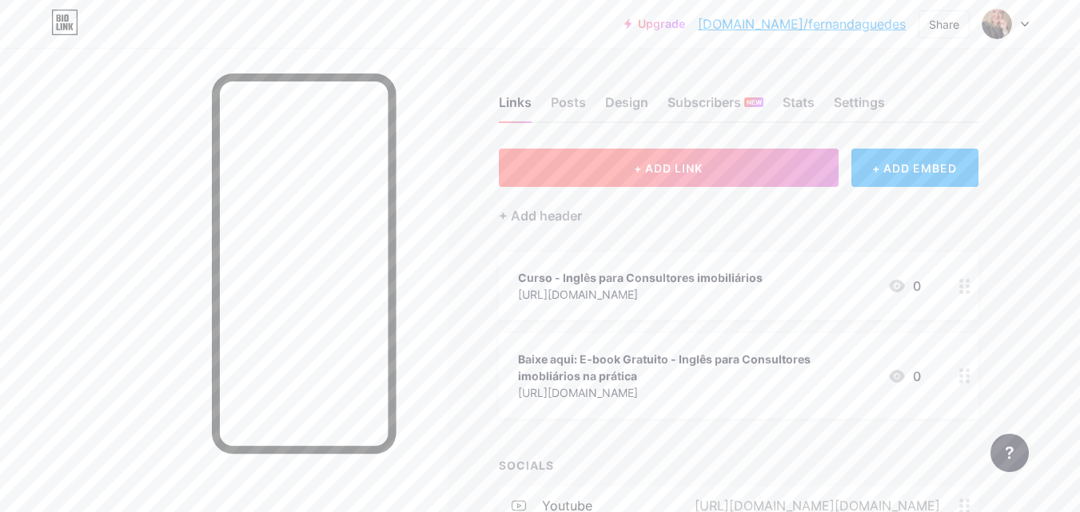
click at [679, 167] on span "+ ADD LINK" at bounding box center [668, 168] width 69 height 14
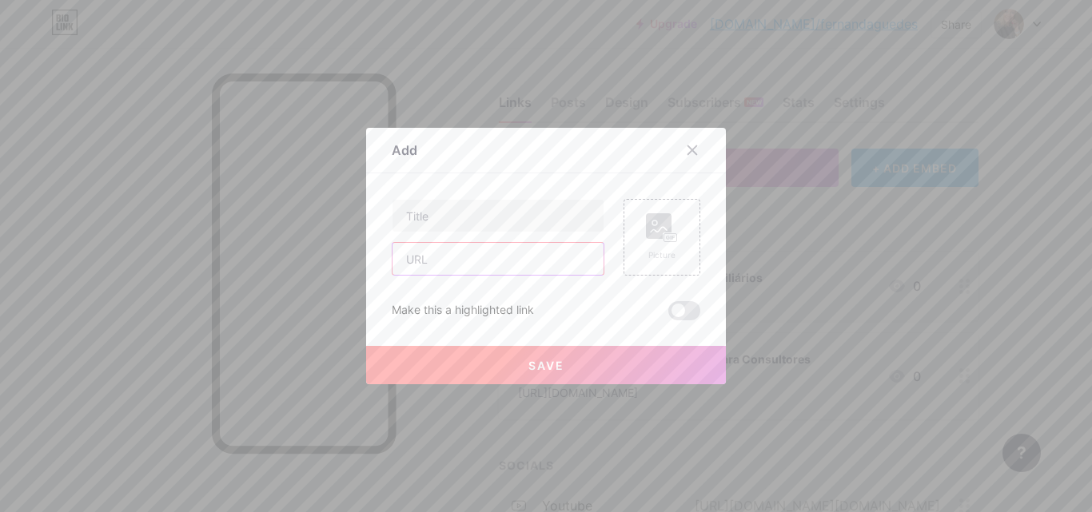
click at [462, 251] on input "text" at bounding box center [497, 259] width 211 height 32
paste input "[URL][DOMAIN_NAME][PHONE_NUMBER]"
type input "[URL][DOMAIN_NAME][PHONE_NUMBER]"
click at [450, 212] on input "text" at bounding box center [497, 216] width 211 height 32
type input "Entre em contato comigo"
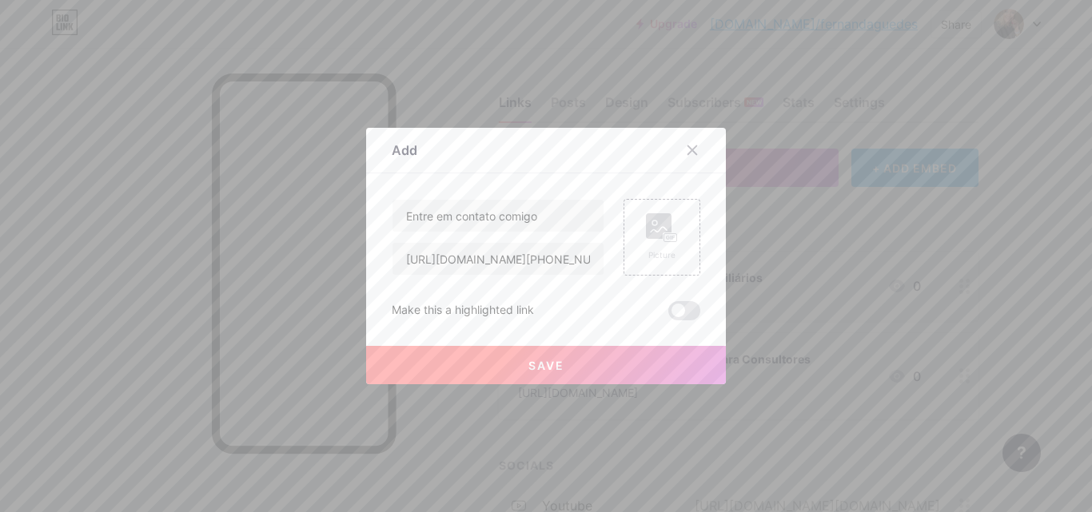
click at [576, 363] on button "Save" at bounding box center [546, 365] width 360 height 38
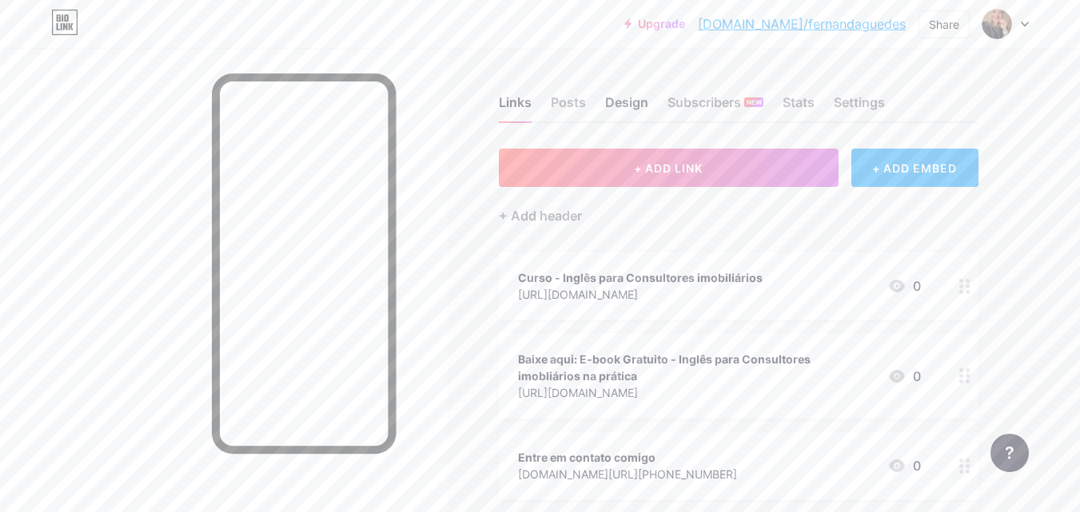
click at [624, 108] on div "Design" at bounding box center [626, 107] width 43 height 29
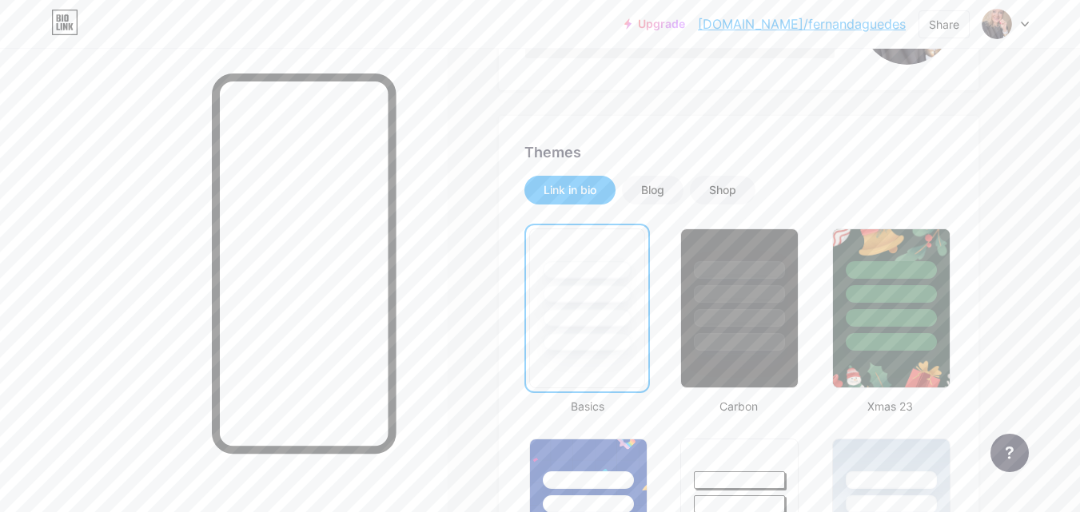
scroll to position [240, 0]
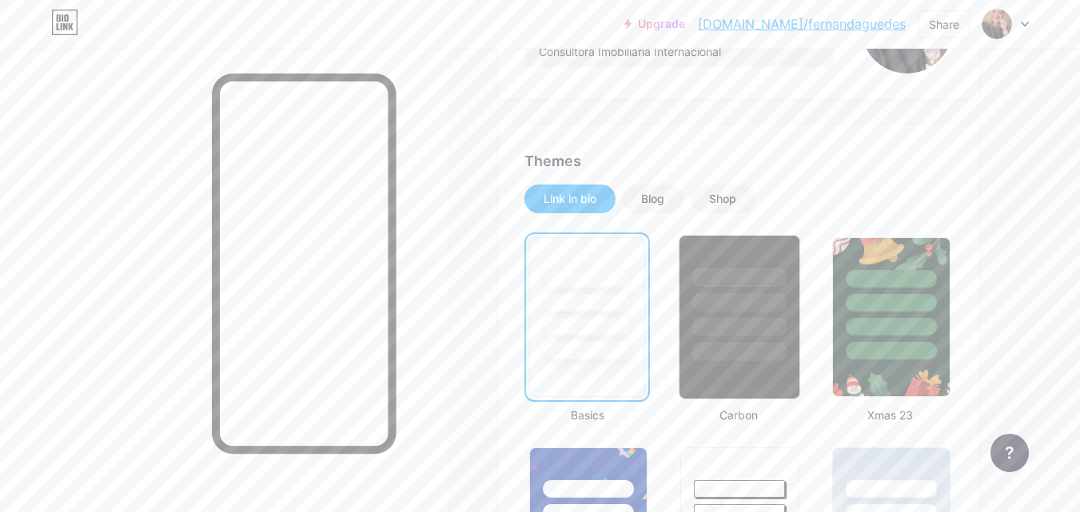
click at [717, 261] on div at bounding box center [739, 299] width 120 height 126
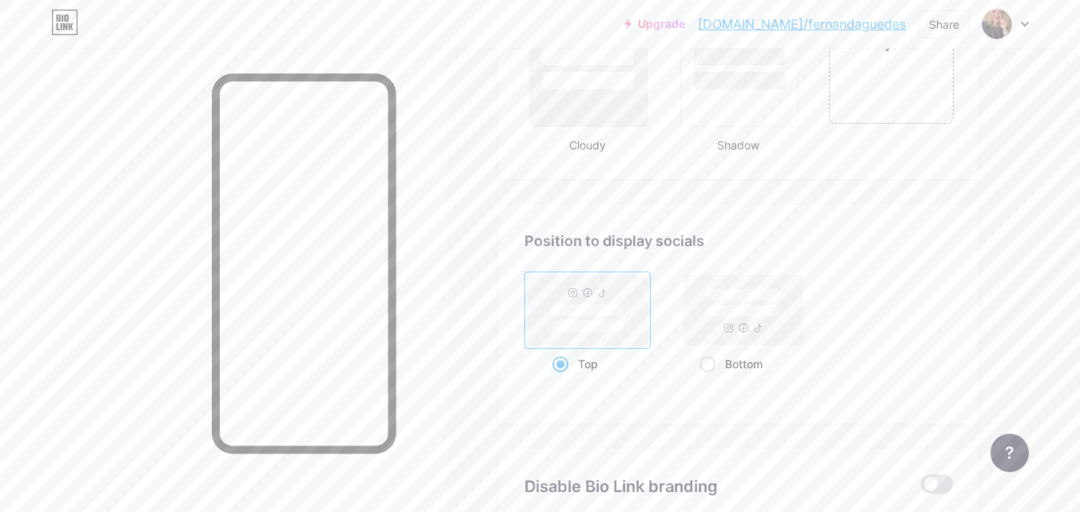
scroll to position [1998, 0]
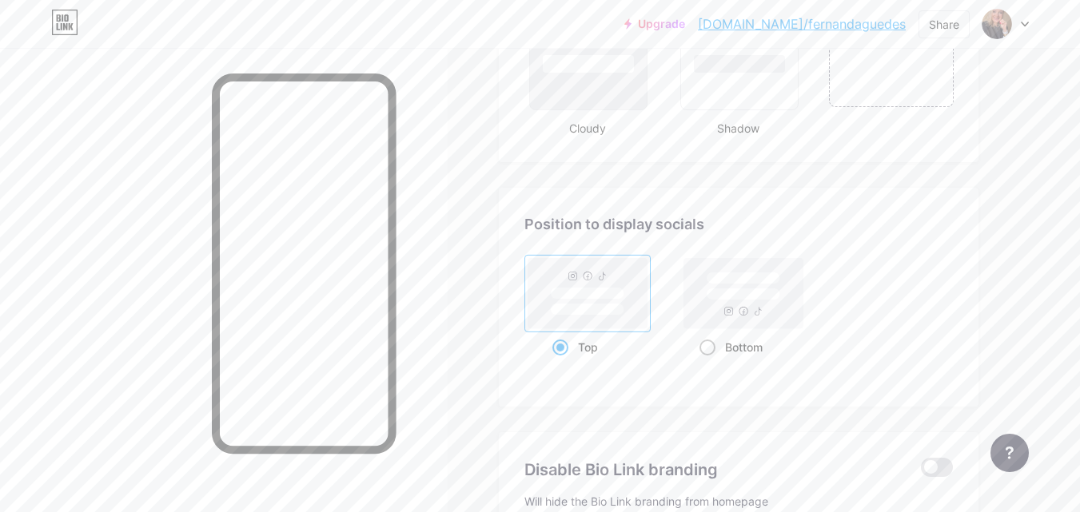
click at [703, 343] on span at bounding box center [707, 348] width 16 height 16
click at [703, 362] on input "Bottom" at bounding box center [704, 367] width 10 height 10
radio input "true"
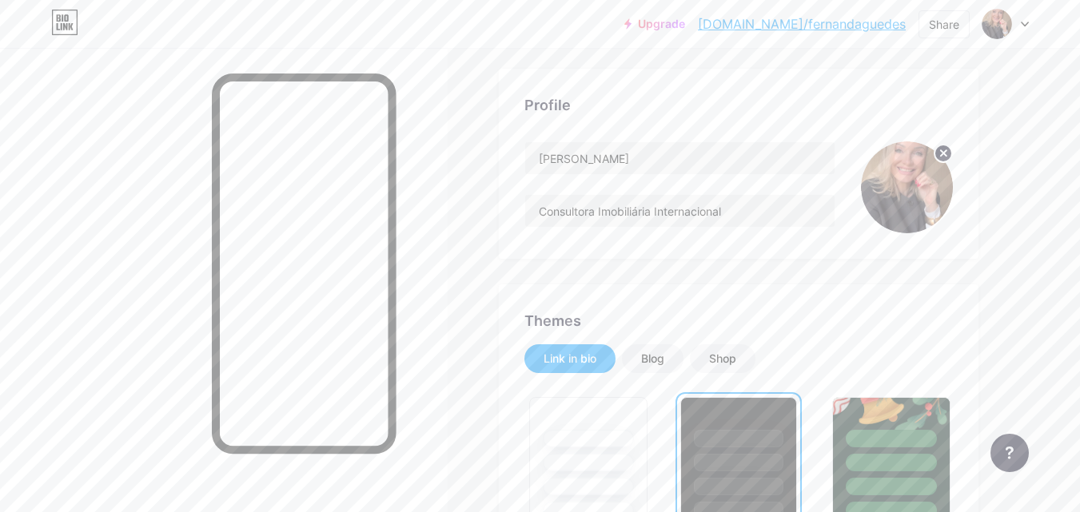
scroll to position [0, 0]
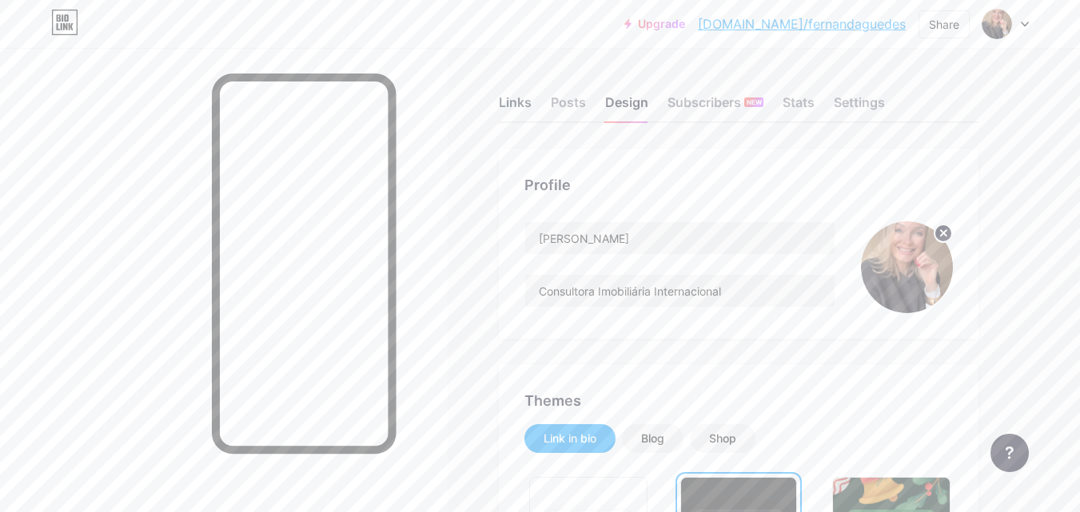
click at [524, 110] on div "Links" at bounding box center [515, 107] width 33 height 29
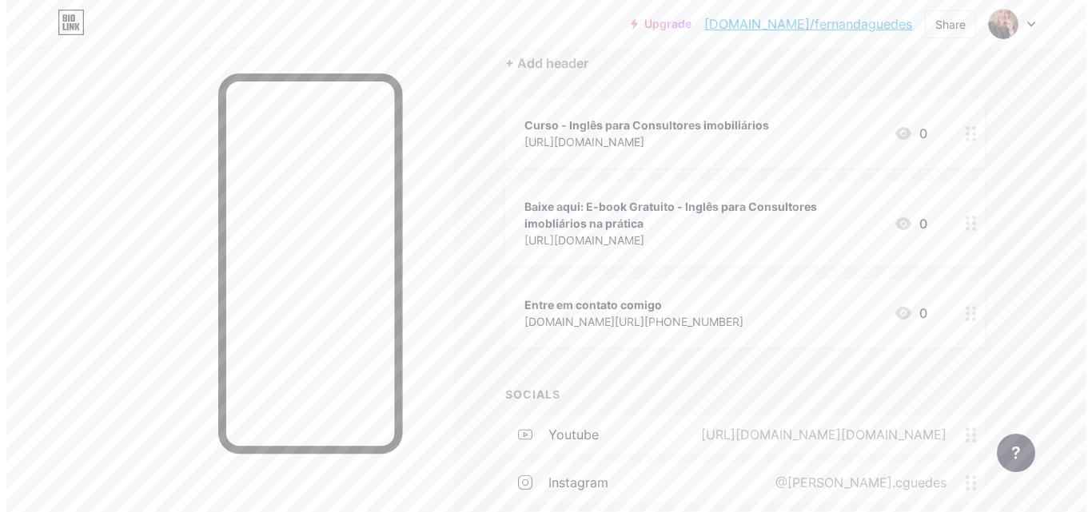
scroll to position [317, 0]
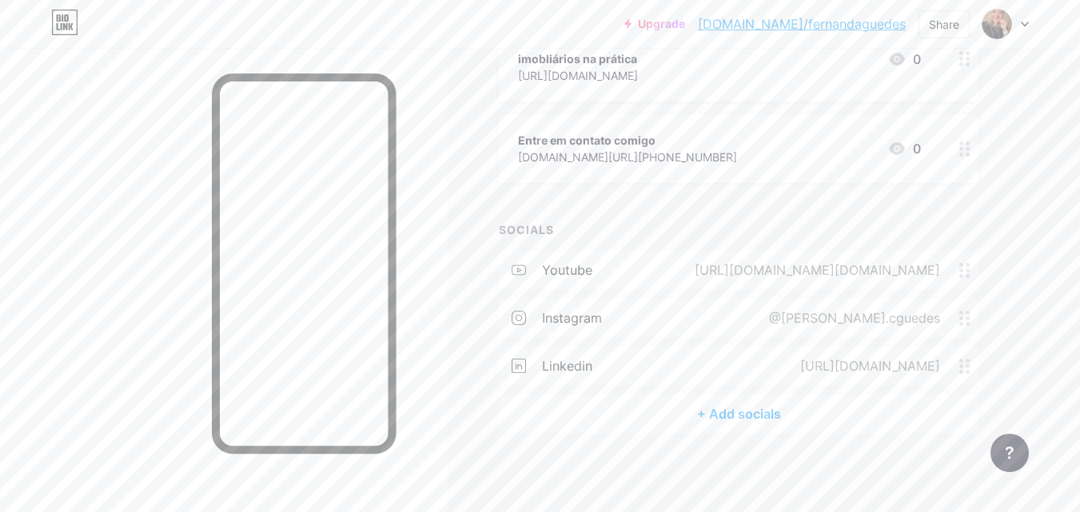
click at [744, 416] on div "+ Add socials" at bounding box center [739, 414] width 480 height 38
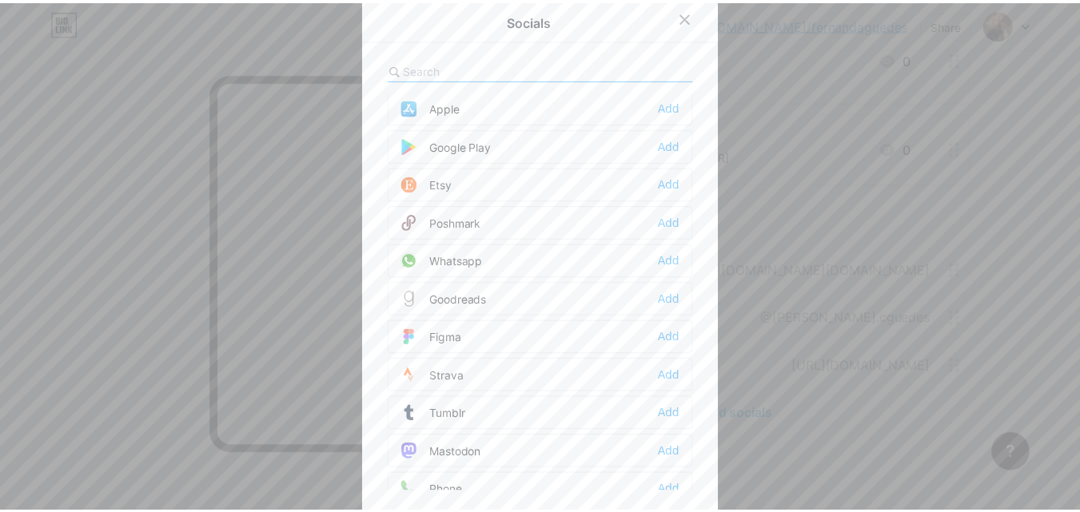
scroll to position [1202, 0]
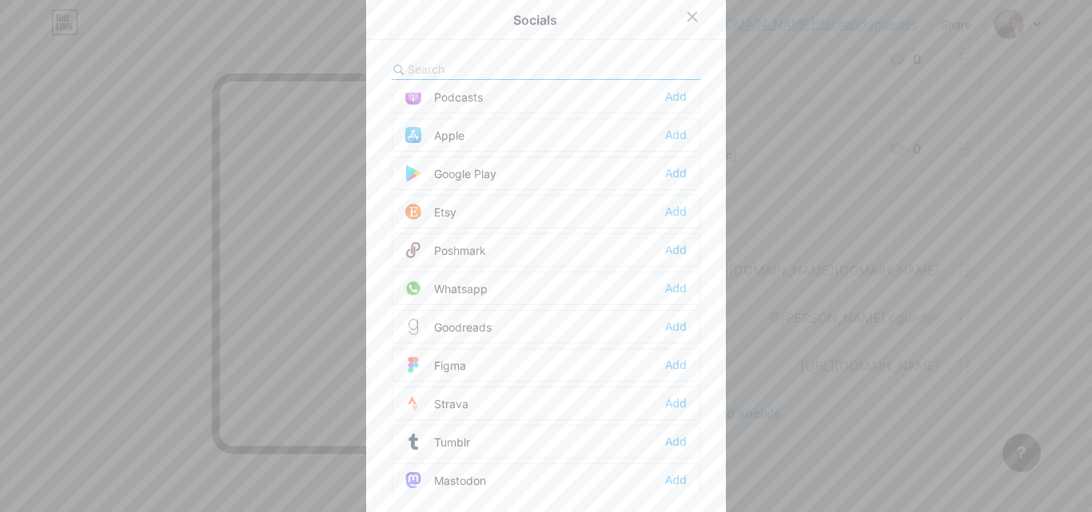
click at [505, 287] on div "Whatsapp Add" at bounding box center [546, 289] width 309 height 34
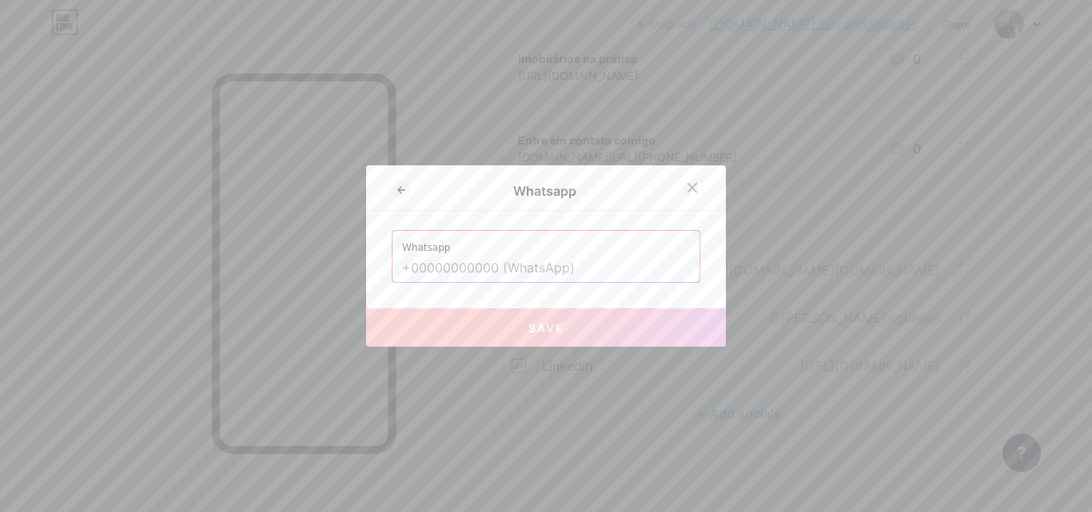
click at [504, 275] on input "text" at bounding box center [546, 268] width 288 height 27
paste input "[URL][DOMAIN_NAME][PHONE_NUMBER]"
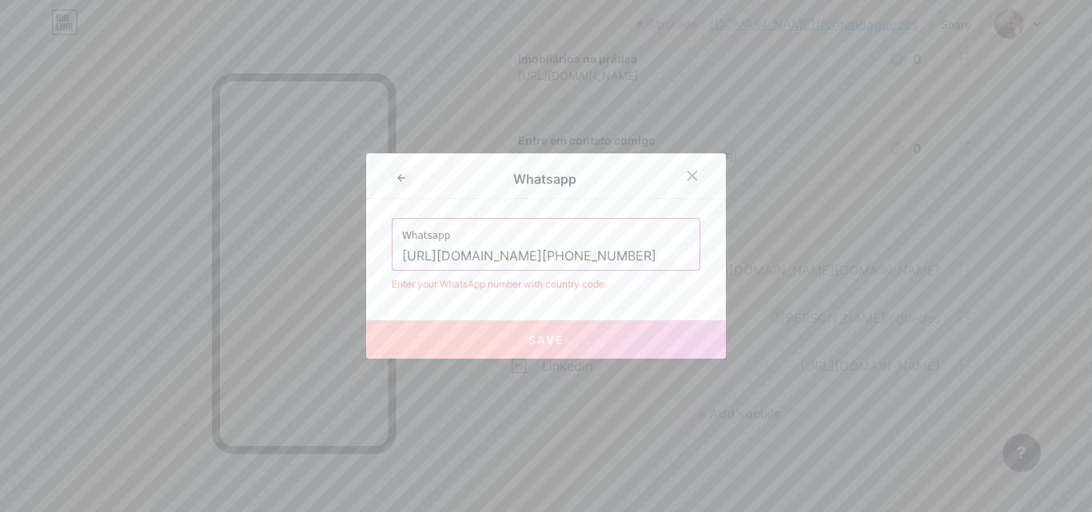
drag, startPoint x: 485, startPoint y: 259, endPoint x: 256, endPoint y: 234, distance: 230.8
click at [256, 236] on div "Whatsapp Whatsapp [URL][DOMAIN_NAME][PHONE_NUMBER] Enter your WhatsApp number w…" at bounding box center [546, 256] width 1092 height 512
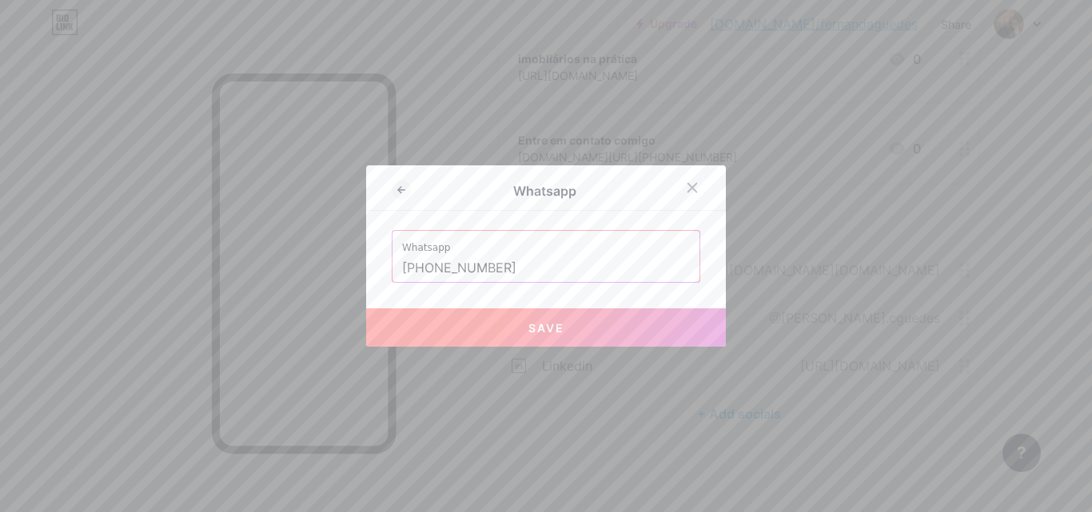
click at [456, 338] on button "Save" at bounding box center [546, 328] width 360 height 38
type input "[URL][DOMAIN_NAME][PHONE_NUMBER]"
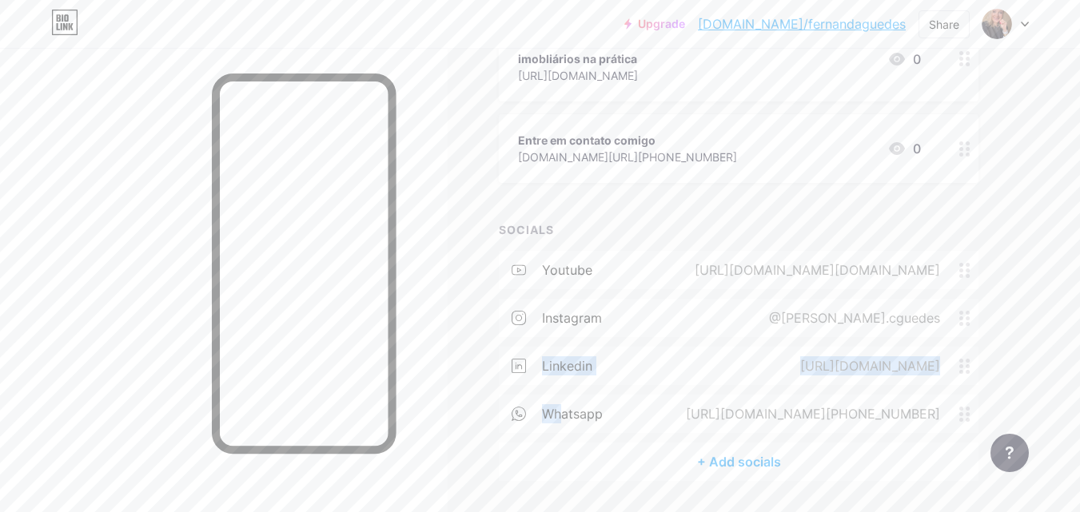
drag, startPoint x: 565, startPoint y: 404, endPoint x: 538, endPoint y: 345, distance: 65.8
click at [538, 345] on div "youtube [URL][DOMAIN_NAME][DOMAIN_NAME] instagram @[PERSON_NAME].cguedes linked…" at bounding box center [739, 347] width 480 height 192
drag, startPoint x: 968, startPoint y: 403, endPoint x: 946, endPoint y: 333, distance: 72.8
click at [946, 333] on div "whatsapp [URL][DOMAIN_NAME][PHONE_NUMBER] instagram @[PERSON_NAME].cguedes yout…" at bounding box center [739, 347] width 480 height 192
click at [957, 412] on div "[URL][DOMAIN_NAME]" at bounding box center [867, 413] width 185 height 19
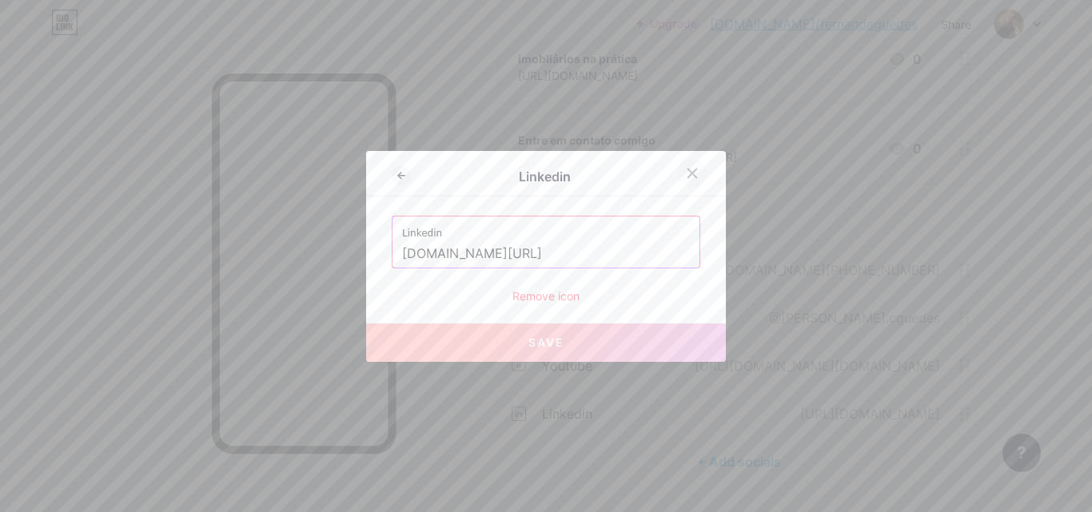
click at [686, 175] on icon at bounding box center [692, 173] width 13 height 13
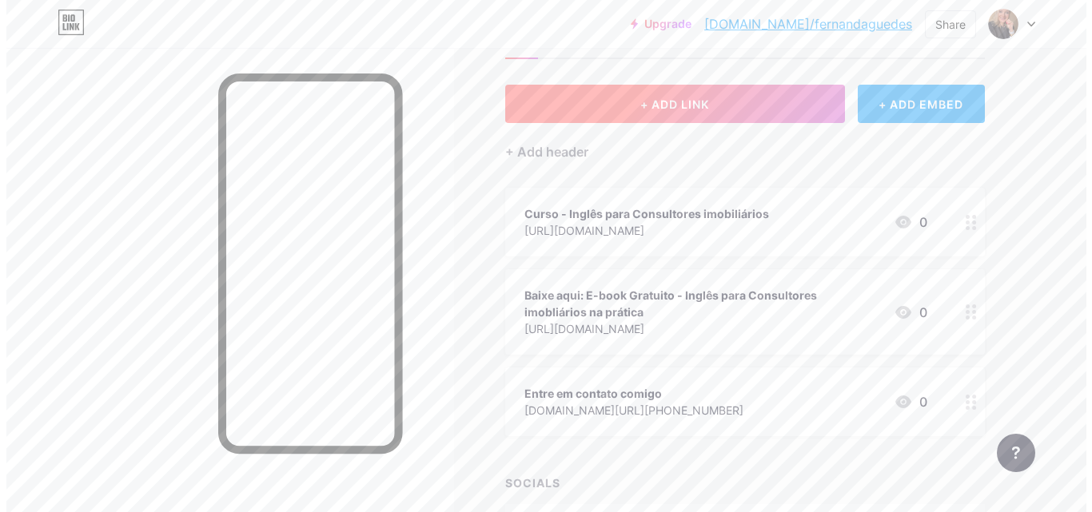
scroll to position [0, 0]
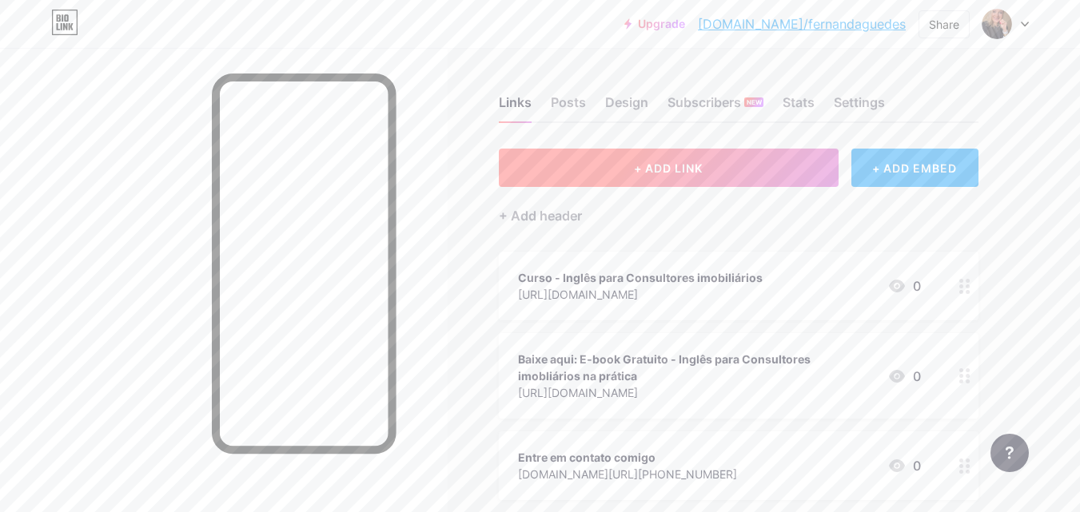
click at [720, 174] on button "+ ADD LINK" at bounding box center [669, 168] width 340 height 38
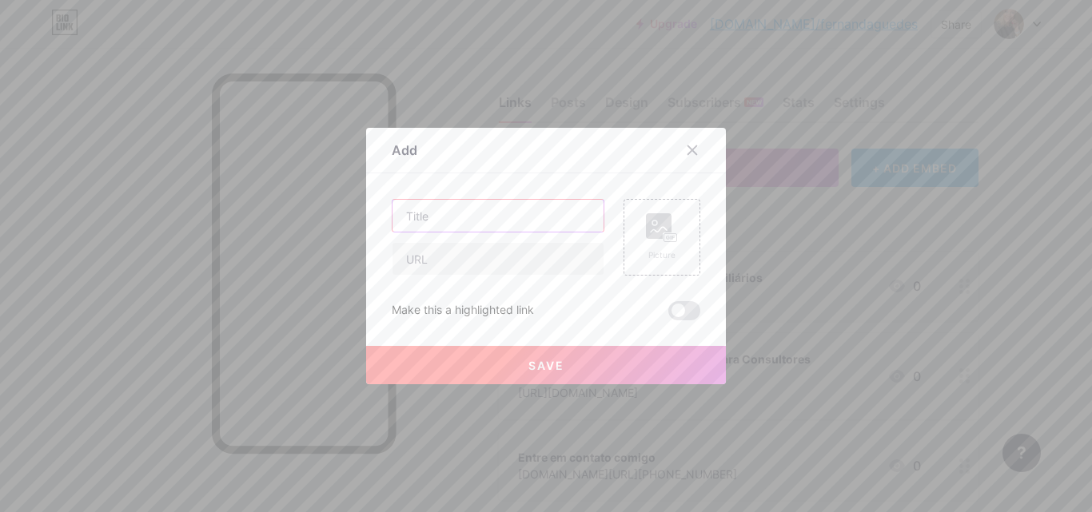
click at [457, 221] on input "text" at bounding box center [497, 216] width 211 height 32
type input "C"
type input "Y"
type input "Meu canal do youtube"
click at [452, 258] on input "text" at bounding box center [497, 259] width 211 height 32
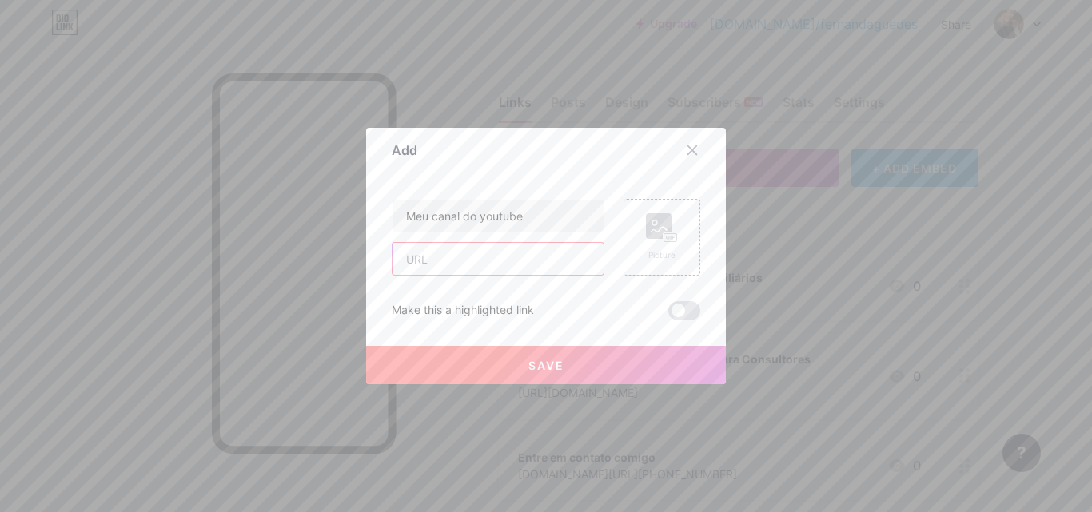
paste input "[URL][DOMAIN_NAME][DOMAIN_NAME]"
type input "[URL][DOMAIN_NAME][DOMAIN_NAME]"
click at [599, 366] on button "Save" at bounding box center [546, 365] width 360 height 38
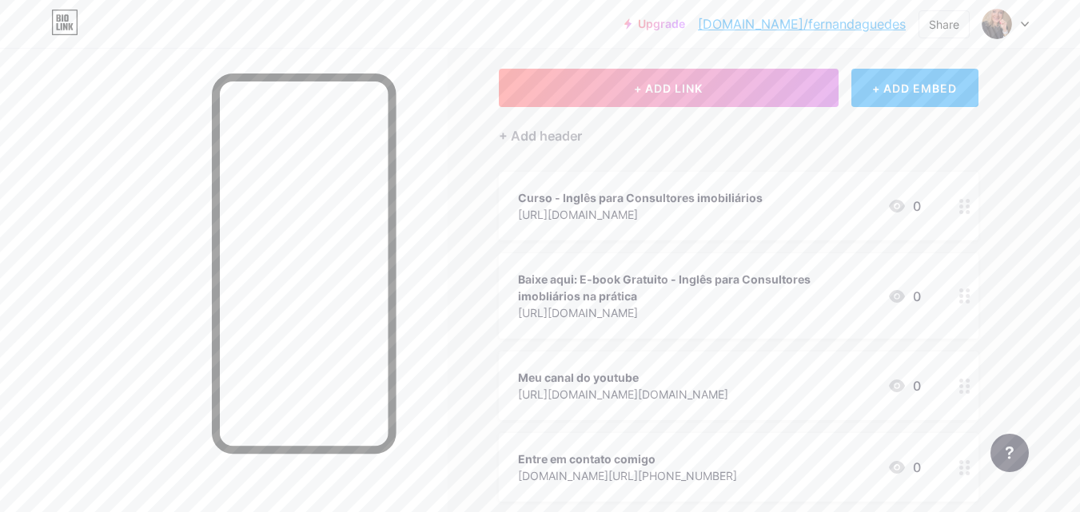
scroll to position [0, 0]
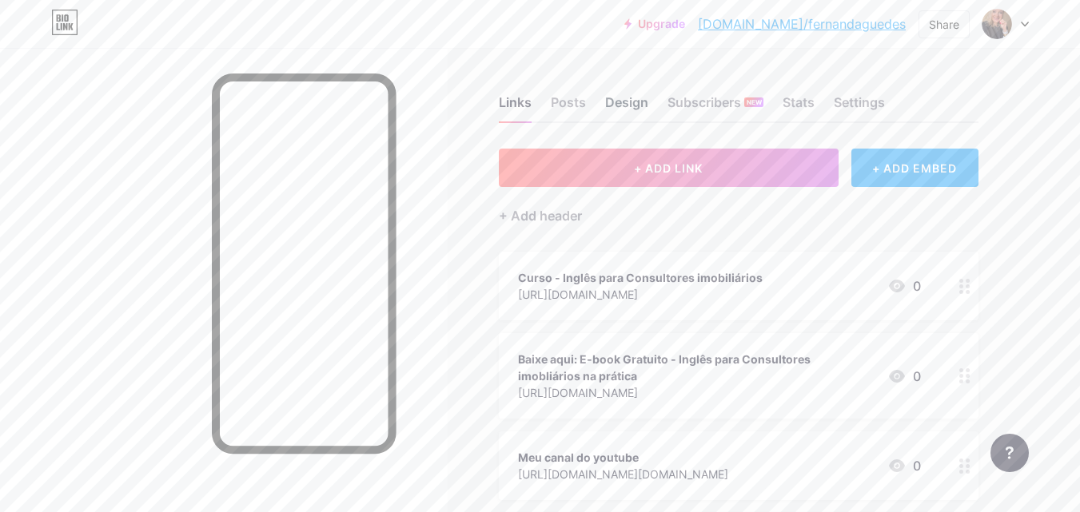
click at [614, 114] on div "Design" at bounding box center [626, 107] width 43 height 29
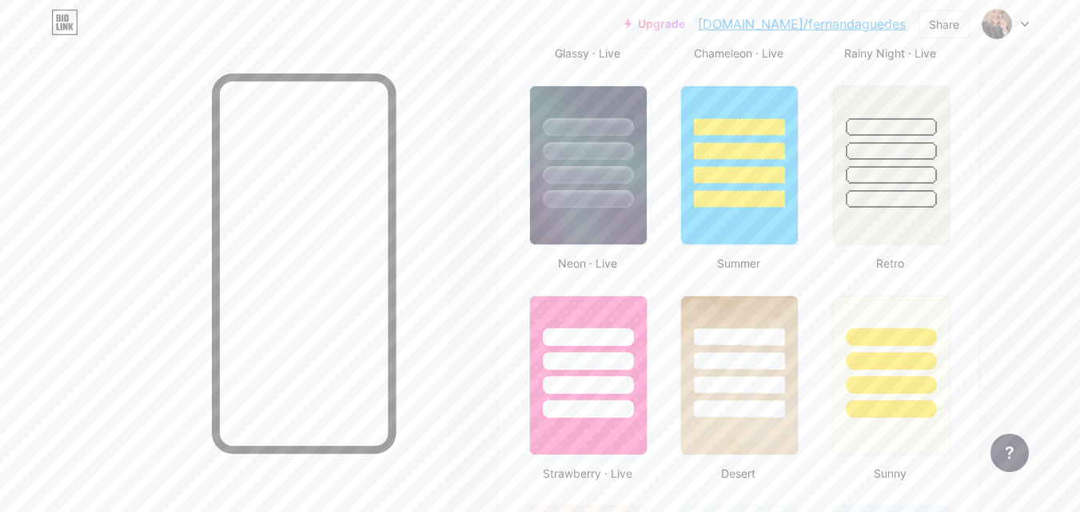
scroll to position [1119, 0]
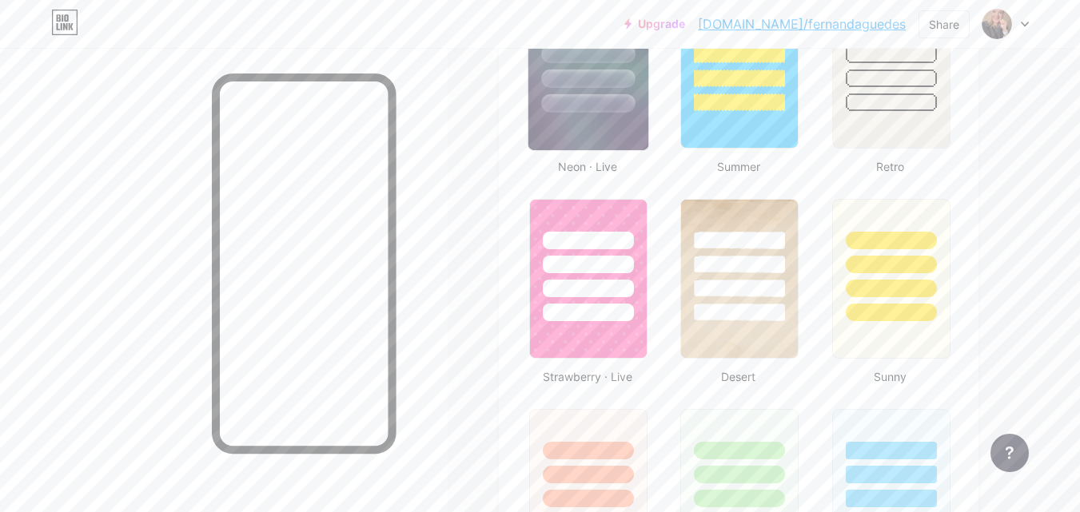
click at [561, 139] on img at bounding box center [588, 68] width 120 height 163
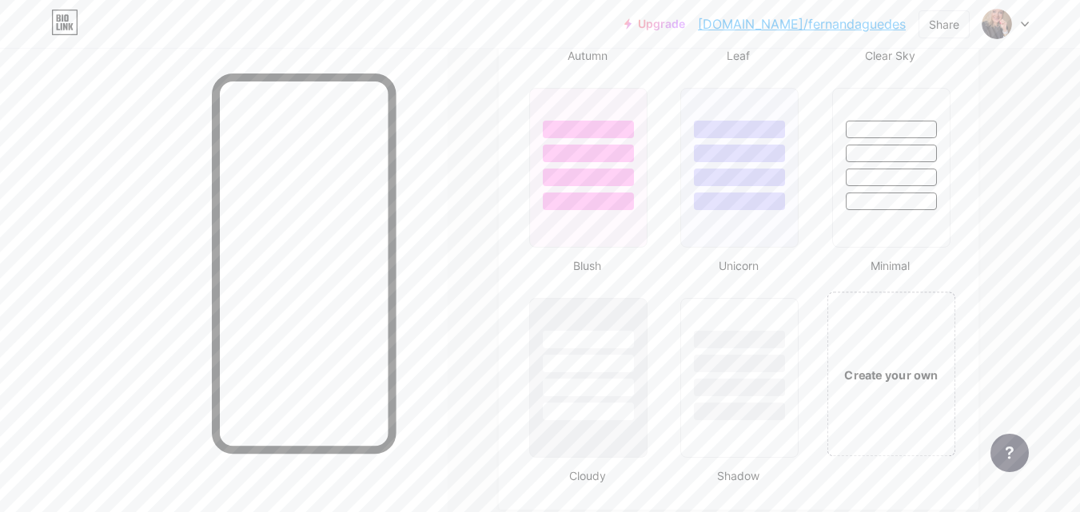
scroll to position [1679, 0]
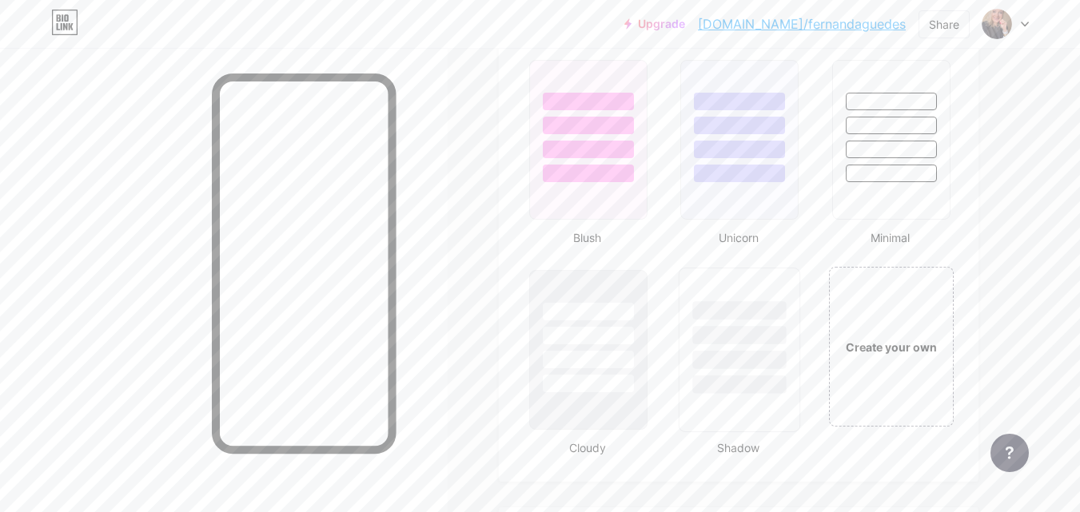
click at [735, 286] on div at bounding box center [739, 332] width 120 height 126
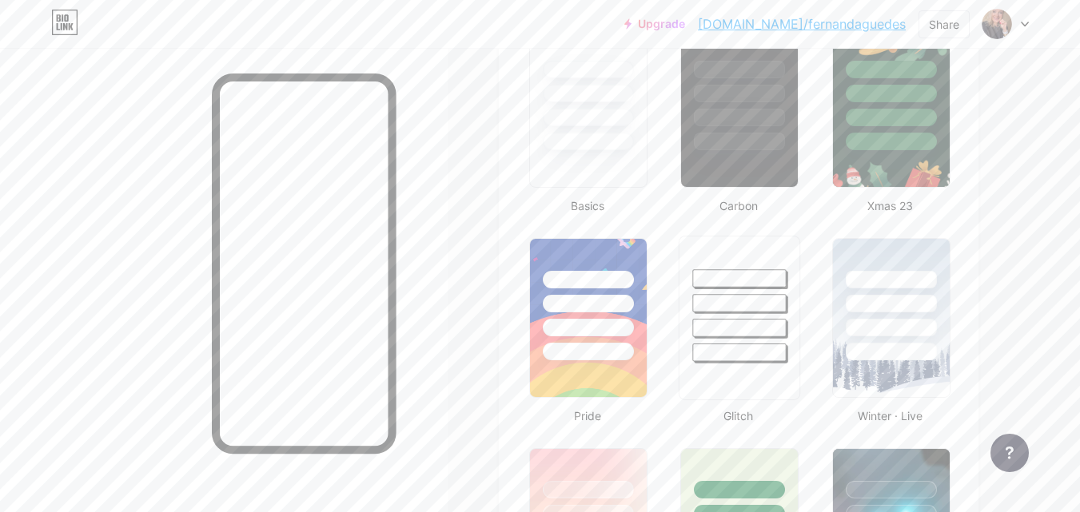
scroll to position [240, 0]
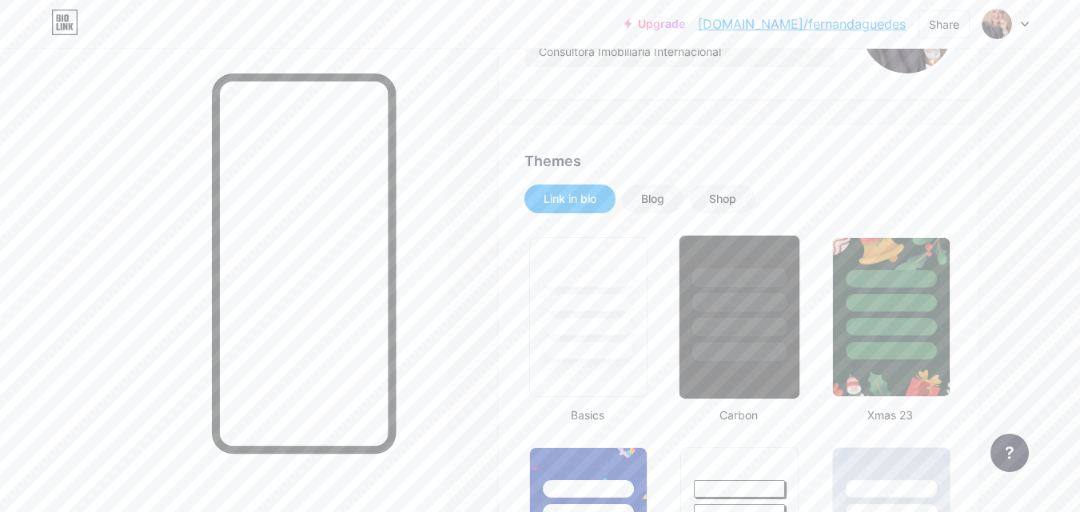
click at [733, 249] on div at bounding box center [739, 299] width 120 height 126
click at [655, 207] on div "Blog" at bounding box center [653, 199] width 62 height 29
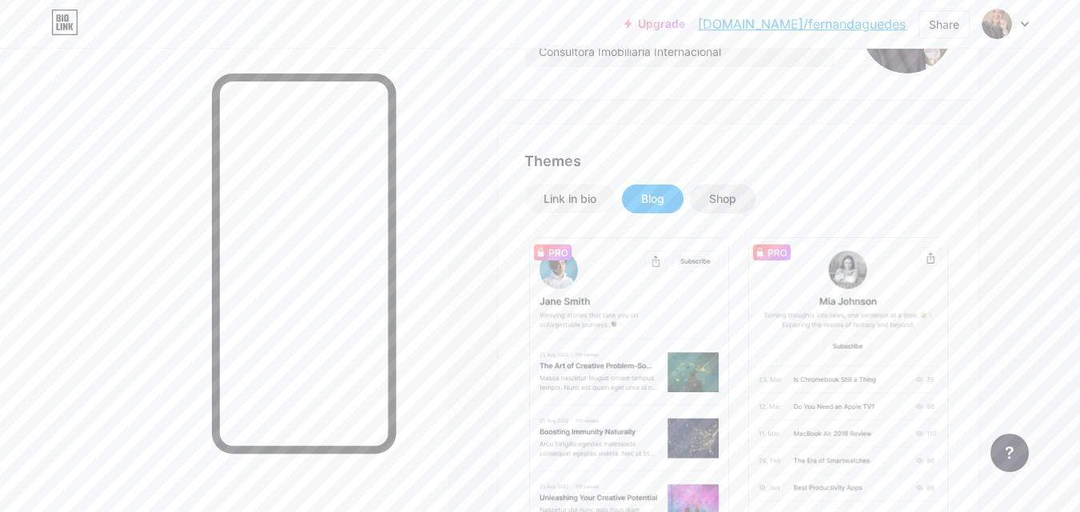
click at [703, 196] on div "Shop" at bounding box center [723, 199] width 66 height 29
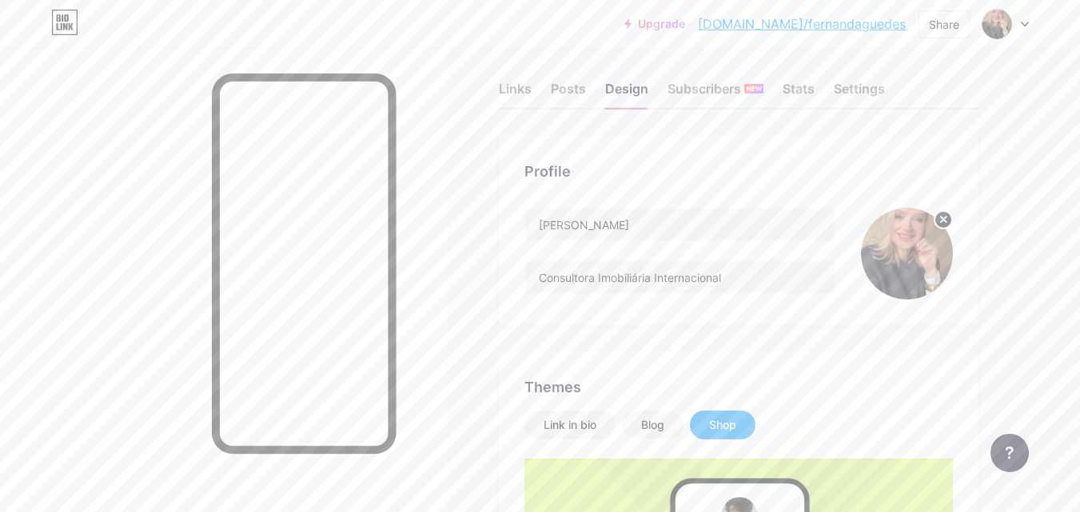
scroll to position [0, 0]
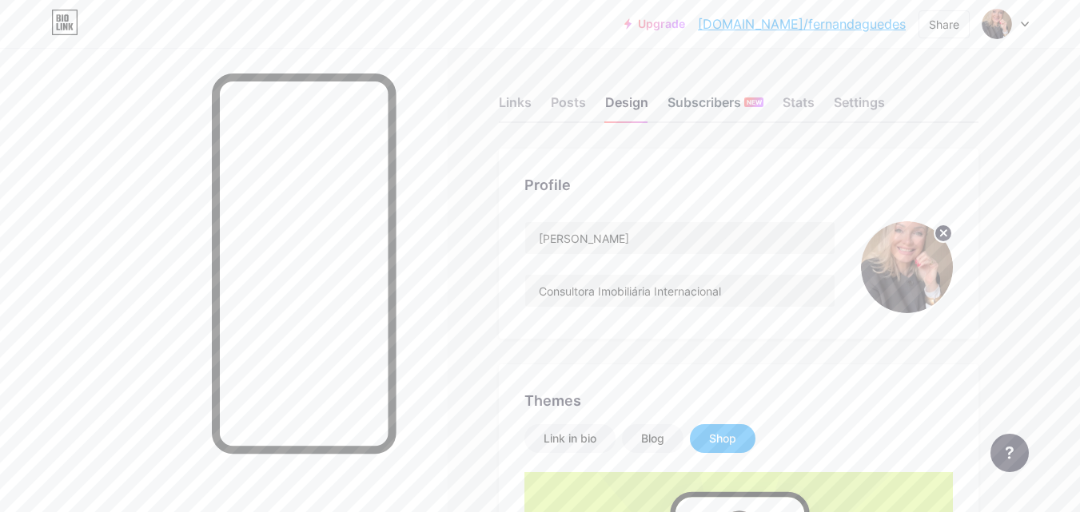
click at [697, 102] on div "Subscribers NEW" at bounding box center [715, 107] width 96 height 29
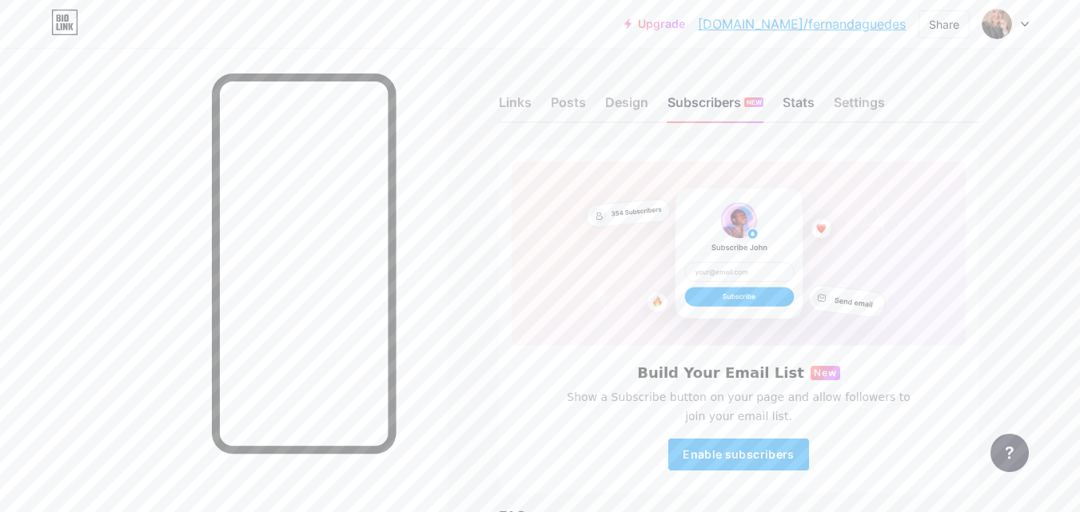
click at [791, 99] on div "Stats" at bounding box center [799, 107] width 32 height 29
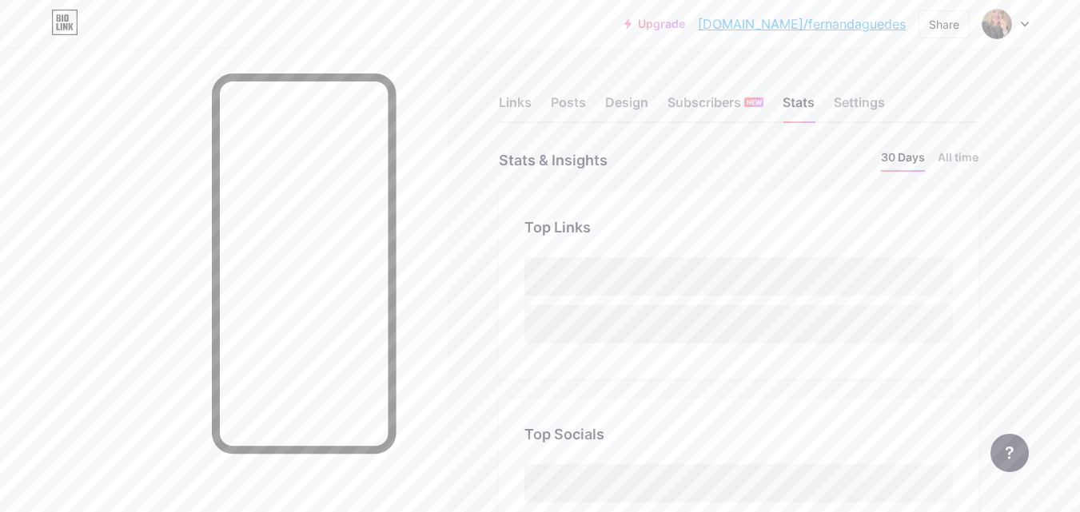
scroll to position [512, 1080]
click at [854, 110] on div "Settings" at bounding box center [859, 107] width 51 height 29
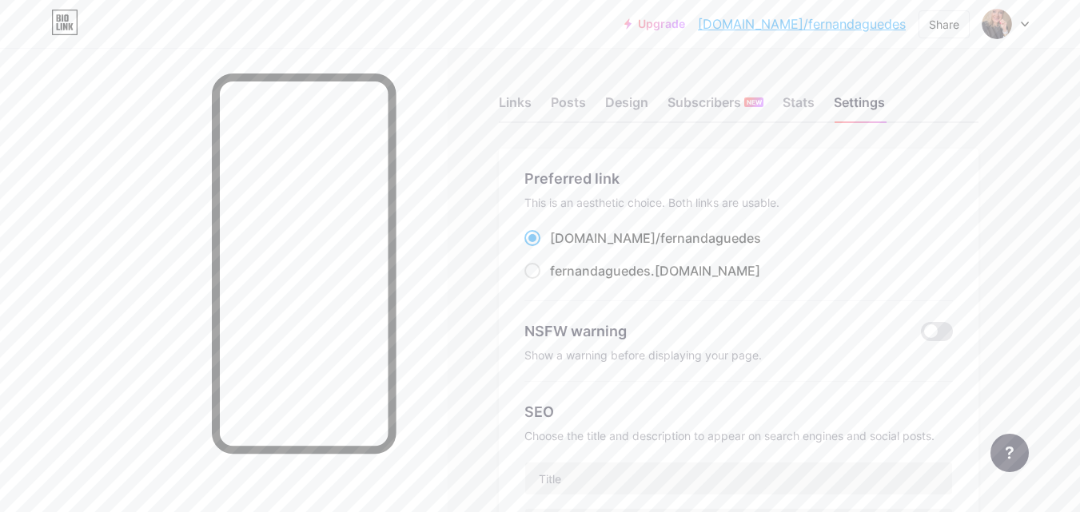
click at [834, 18] on link "[DOMAIN_NAME]/fernandaguedes" at bounding box center [802, 23] width 208 height 19
